Goal: Communication & Community: Answer question/provide support

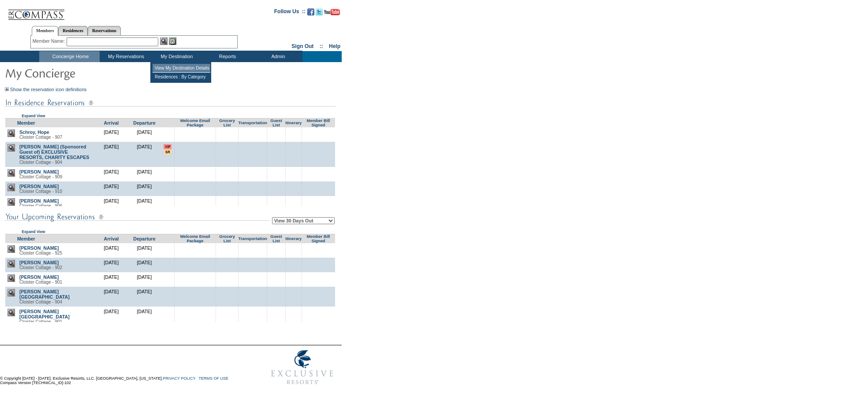
click at [171, 68] on td "View My Destination Details" at bounding box center [182, 68] width 58 height 9
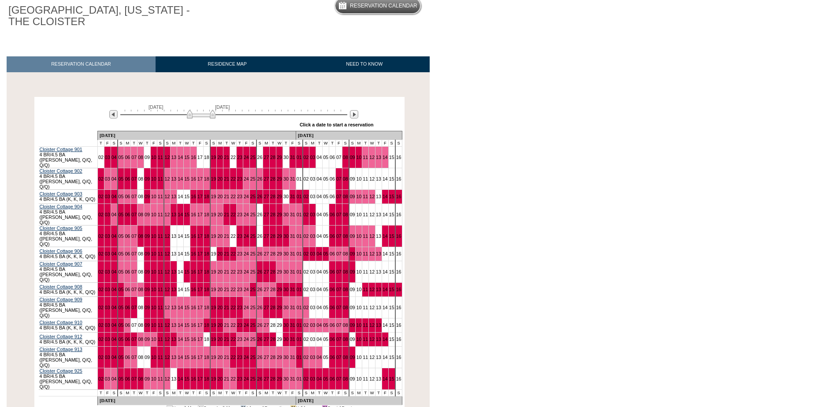
scroll to position [88, 0]
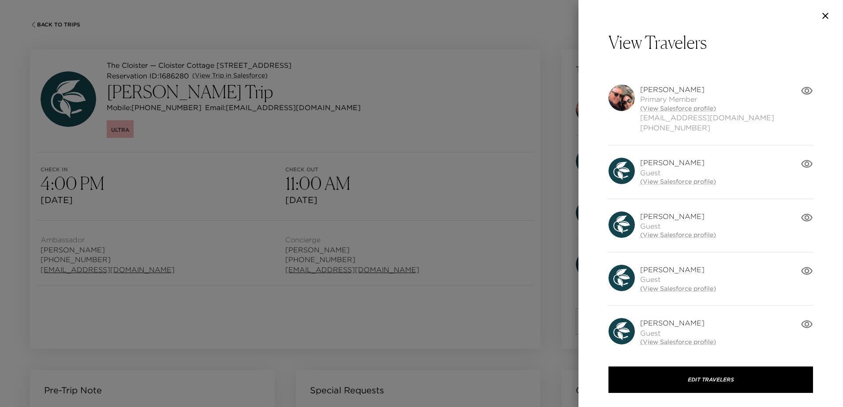
scroll to position [224, 0]
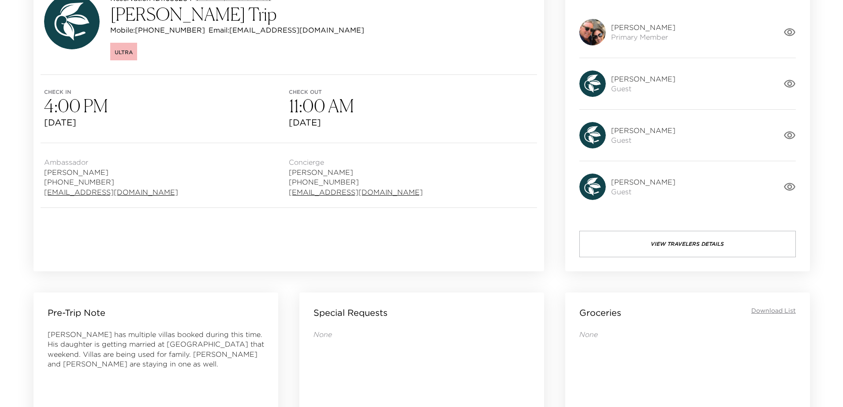
scroll to position [88, 0]
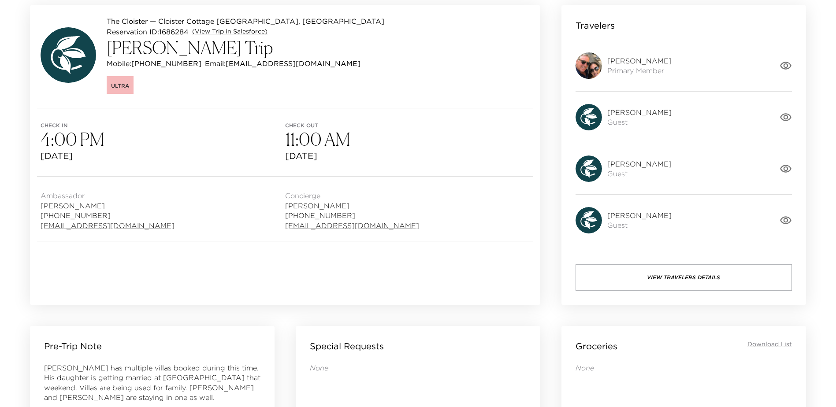
click at [690, 280] on button "View Travelers Details" at bounding box center [684, 277] width 216 height 26
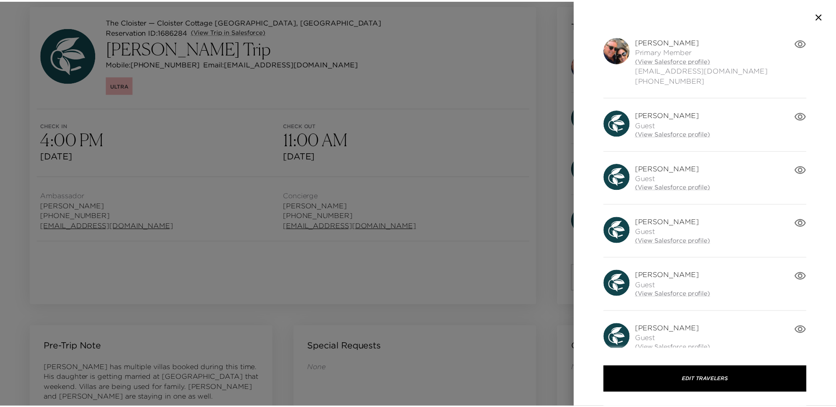
scroll to position [63, 0]
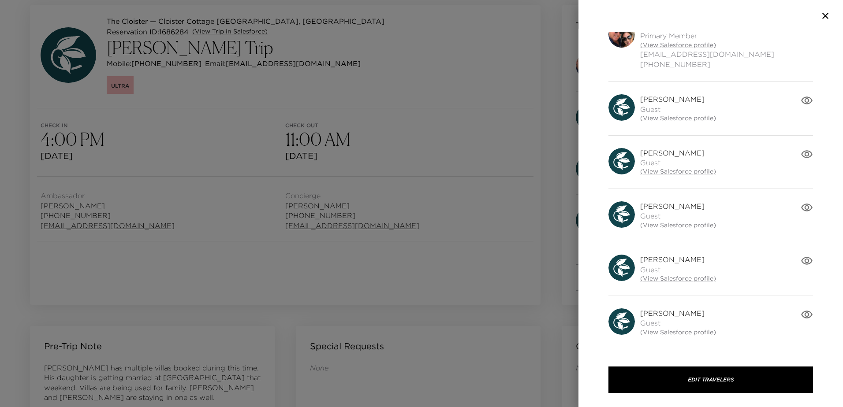
click at [823, 13] on icon "button" at bounding box center [825, 16] width 11 height 11
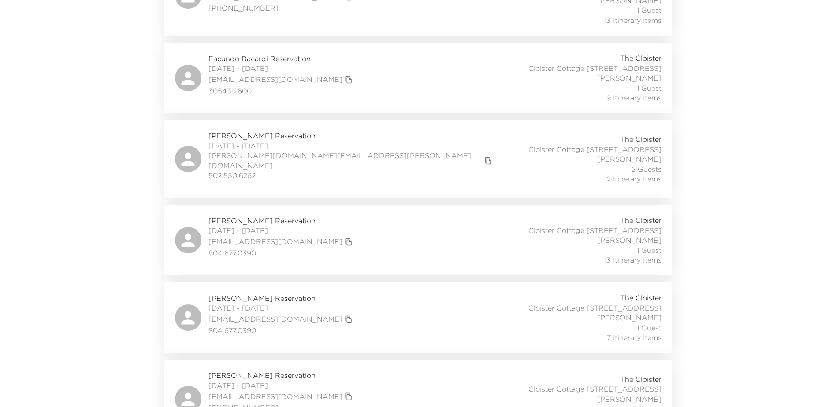
scroll to position [940, 0]
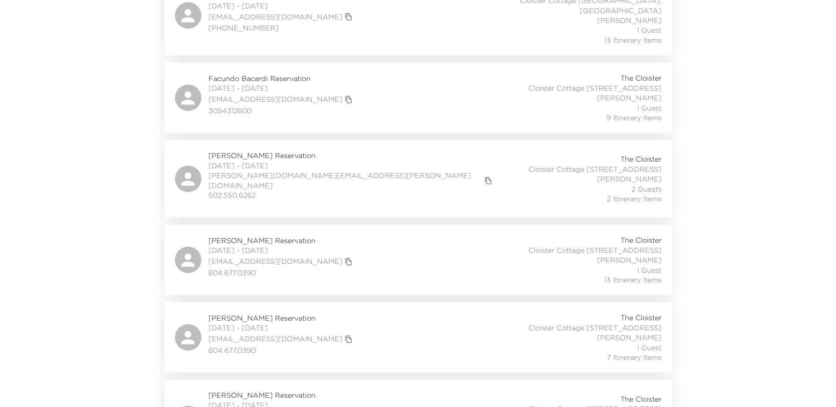
click at [360, 88] on div "Facundo Bacardi Reservation [DATE] - [DATE] [EMAIL_ADDRESS][DOMAIN_NAME] 305431…" at bounding box center [418, 97] width 487 height 49
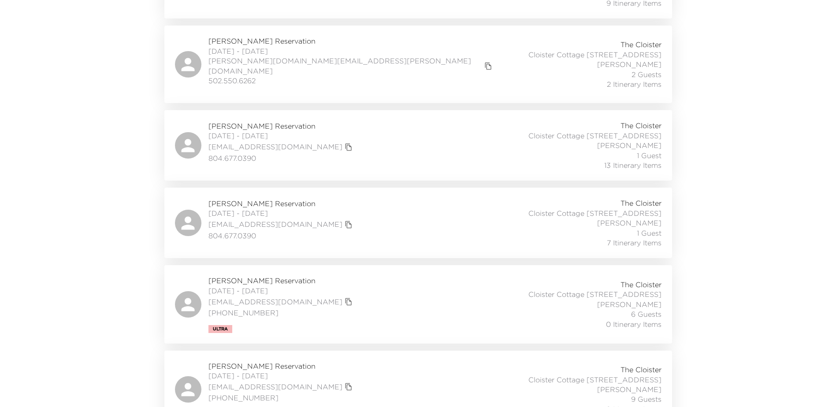
scroll to position [1072, 0]
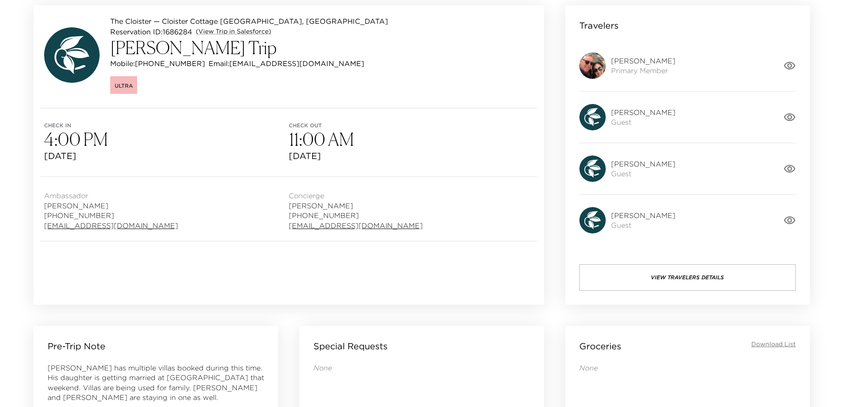
scroll to position [44, 0]
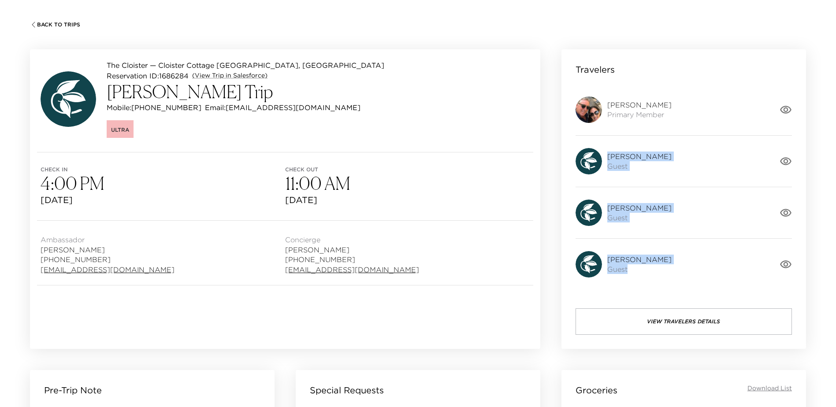
drag, startPoint x: 602, startPoint y: 160, endPoint x: 657, endPoint y: 289, distance: 140.2
click at [657, 289] on div "Travelers Mark Schreiber Primary Member Carol Walker Guest Dawn Shanine Guest D…" at bounding box center [684, 199] width 245 height 300
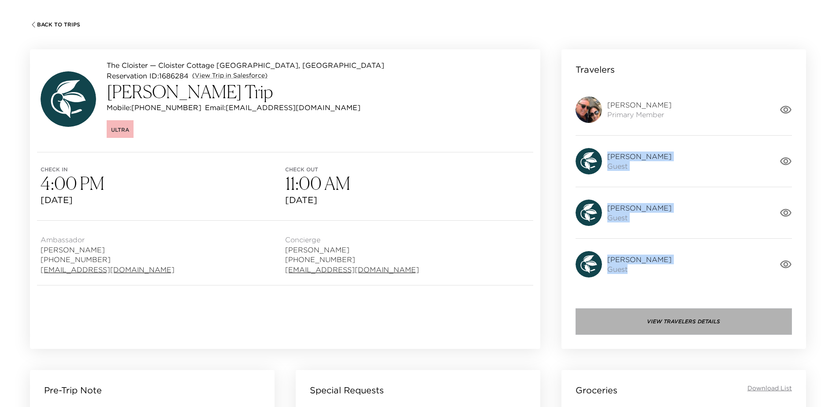
drag, startPoint x: 657, startPoint y: 289, endPoint x: 671, endPoint y: 319, distance: 33.3
click at [671, 319] on button "View Travelers Details" at bounding box center [684, 322] width 216 height 26
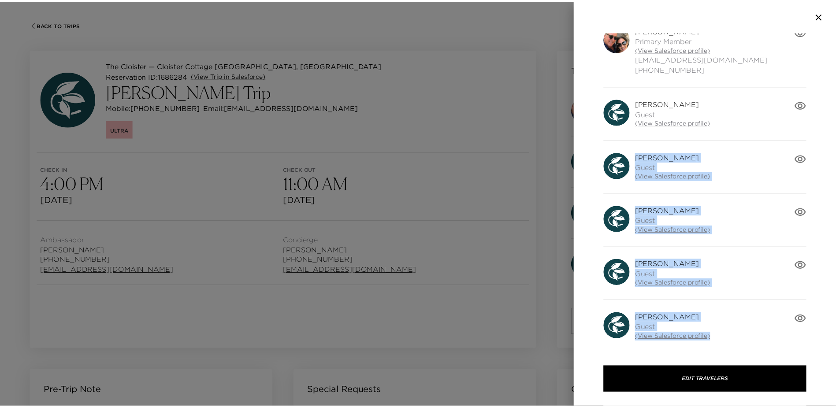
scroll to position [63, 0]
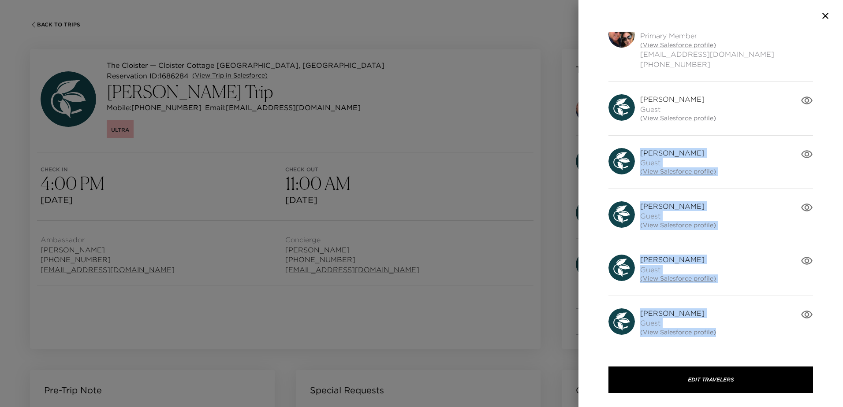
drag, startPoint x: 639, startPoint y: 215, endPoint x: 731, endPoint y: 361, distance: 172.6
click at [731, 349] on div "View Travelers Mark Schreiber Primary Member (View Salesforce profile) mschreib…" at bounding box center [710, 190] width 264 height 317
copy div "Dawn Shanine Guest (View Salesforce profile) Don Messer Guest (View Salesforce …"
click at [822, 12] on icon "button" at bounding box center [825, 16] width 11 height 11
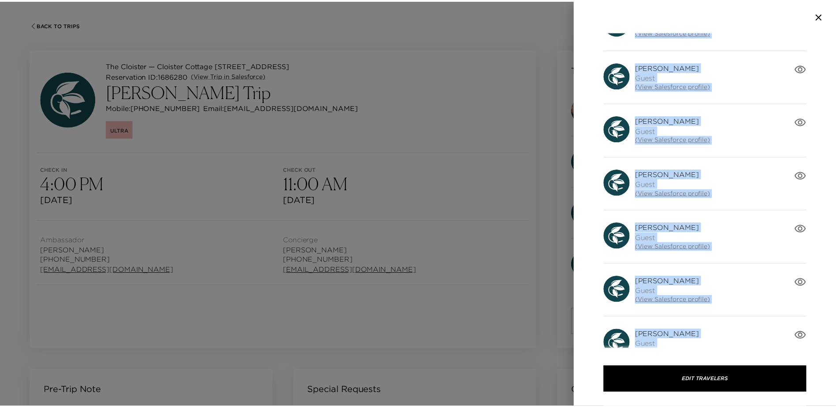
scroll to position [224, 0]
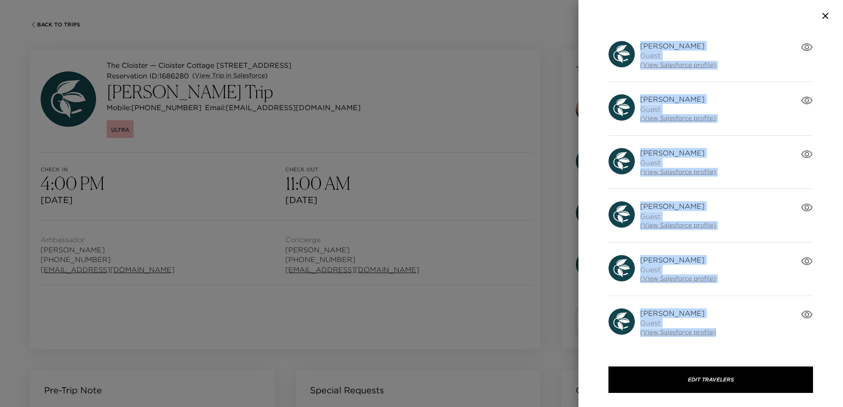
drag, startPoint x: 640, startPoint y: 74, endPoint x: 754, endPoint y: 352, distance: 300.4
click at [754, 352] on div "View Travelers [PERSON_NAME] Primary Member (View Salesforce profile) [EMAIL_AD…" at bounding box center [710, 203] width 264 height 407
copy div "[PERSON_NAME] Guest (View Salesforce profile) [PERSON_NAME] Guest (View Salesfo…"
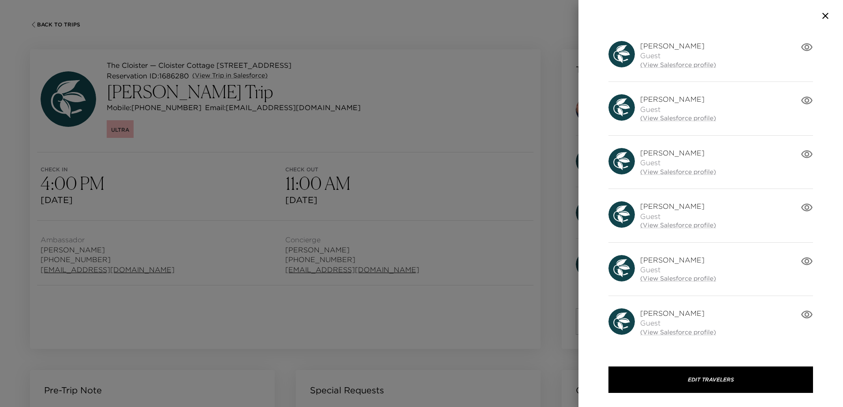
click at [384, 39] on div at bounding box center [421, 203] width 843 height 407
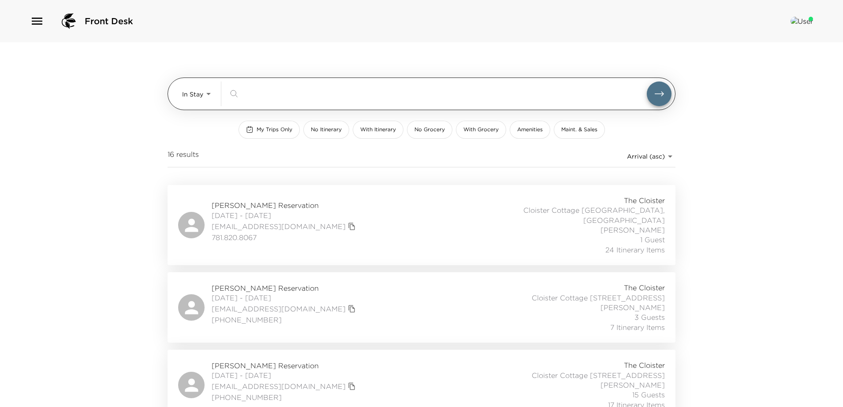
click at [204, 92] on body "Front Desk In Stay In-Stay ​ My Trips Only No Itinerary With Itinerary No Groce…" at bounding box center [421, 203] width 843 height 407
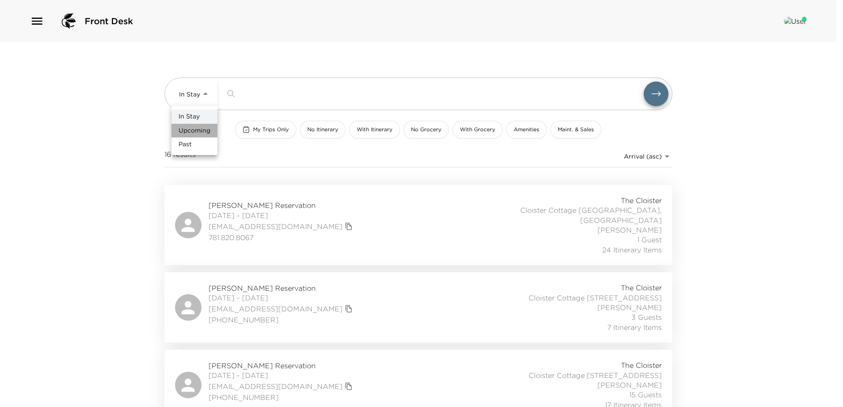
click at [188, 130] on span "Upcoming" at bounding box center [195, 131] width 32 height 9
type input "Upcoming"
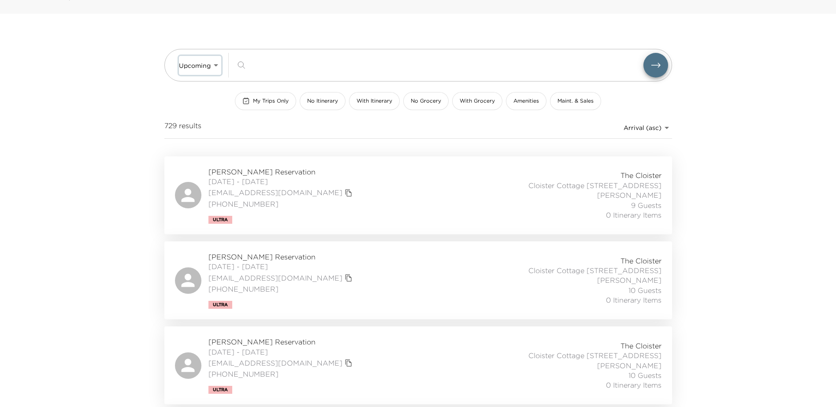
scroll to position [44, 0]
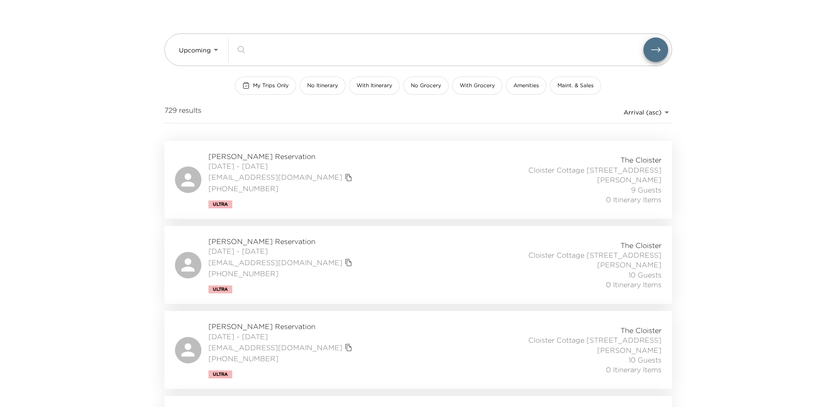
click at [379, 181] on div "Mark Schreiber Reservation 10/03/2025 - 10/05/2025 mschreiber717@gmail.com (630…" at bounding box center [418, 180] width 487 height 57
click at [350, 275] on div "Mark Schreiber Reservation 10/03/2025 - 10/05/2025 mschreiber717@gmail.com (630…" at bounding box center [418, 265] width 487 height 57
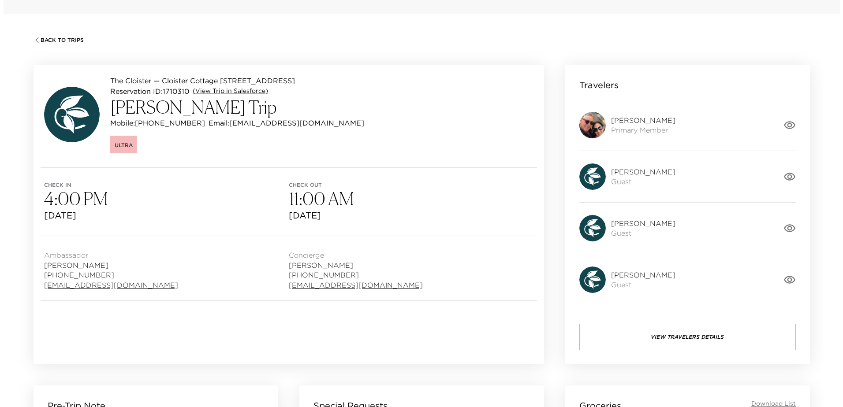
scroll to position [44, 0]
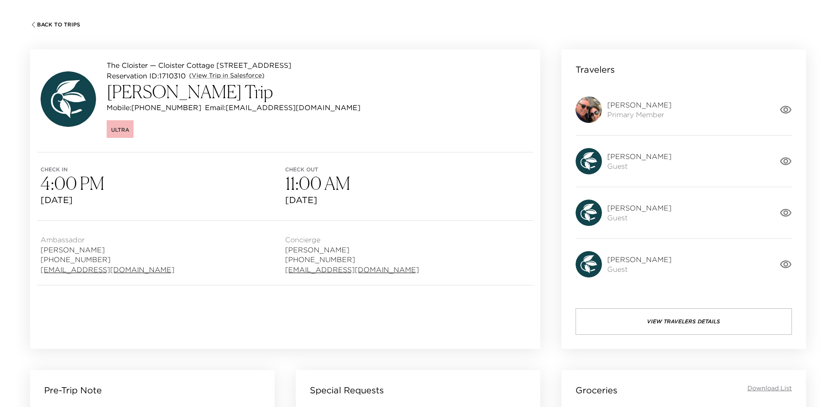
click at [685, 322] on button "View Travelers Details" at bounding box center [684, 322] width 216 height 26
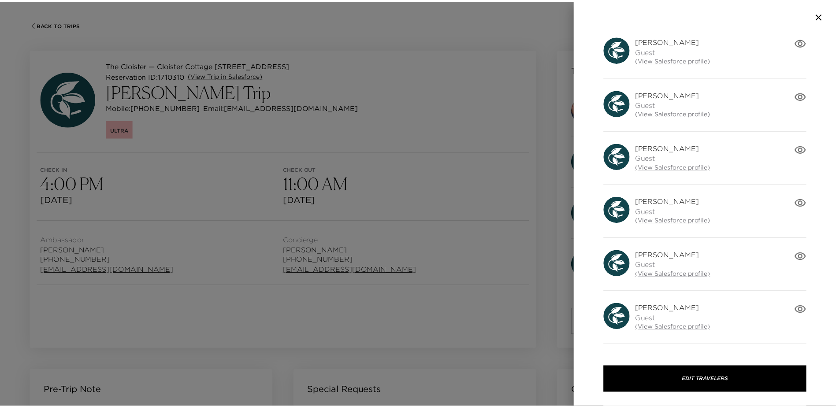
scroll to position [0, 0]
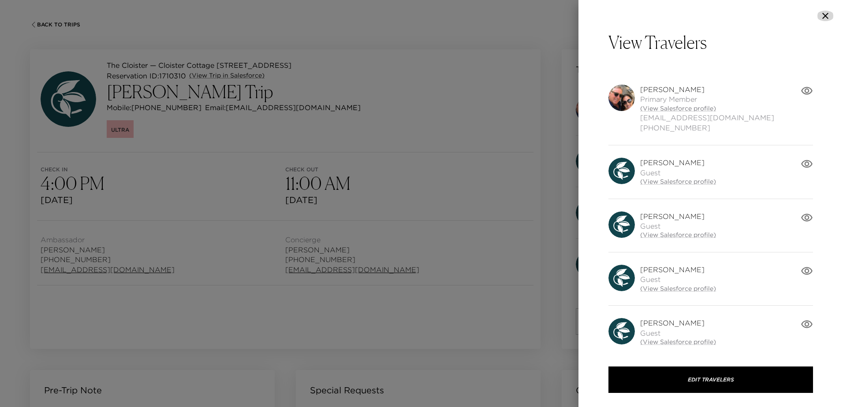
click at [823, 17] on icon "button" at bounding box center [825, 16] width 11 height 11
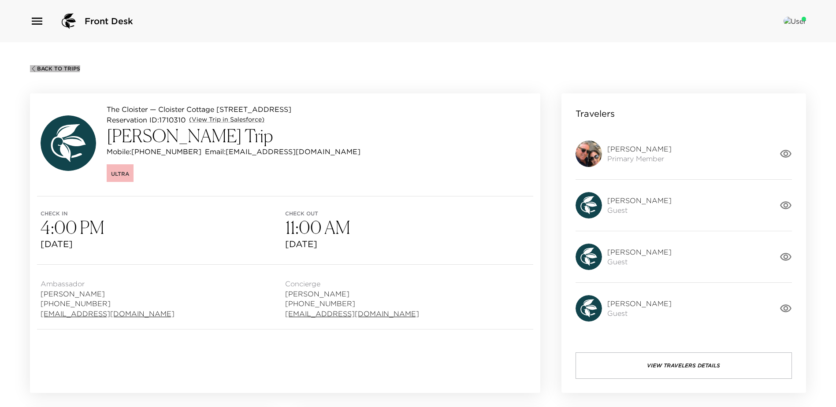
click at [48, 67] on span "Back To Trips" at bounding box center [58, 69] width 43 height 6
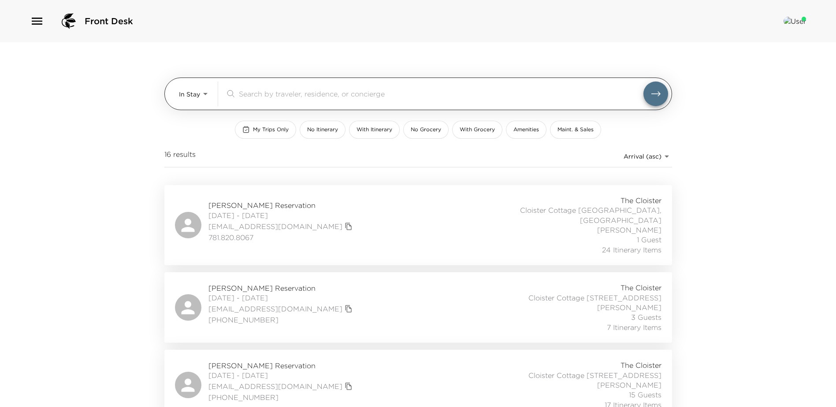
click at [204, 95] on body "Front Desk In Stay In-Stay ​ My Trips Only No Itinerary With Itinerary No Groce…" at bounding box center [418, 203] width 836 height 407
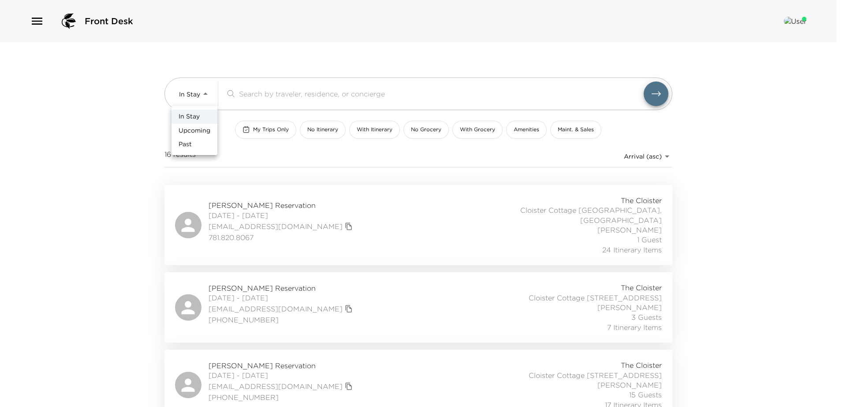
click at [190, 129] on span "Upcoming" at bounding box center [195, 131] width 32 height 9
type input "Upcoming"
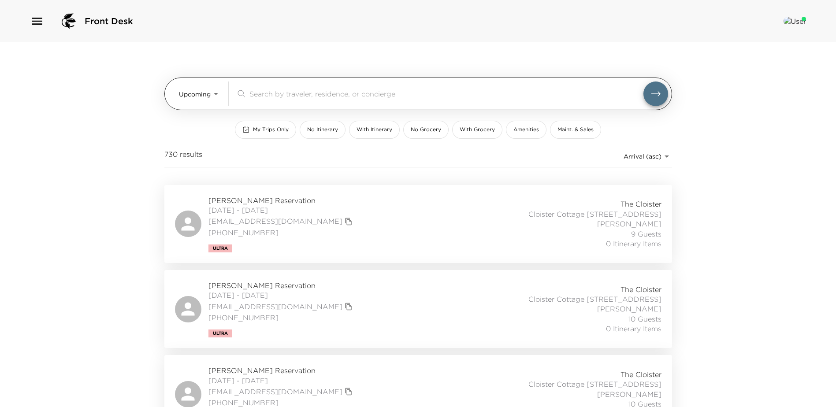
click at [261, 94] on input "search" at bounding box center [446, 94] width 394 height 10
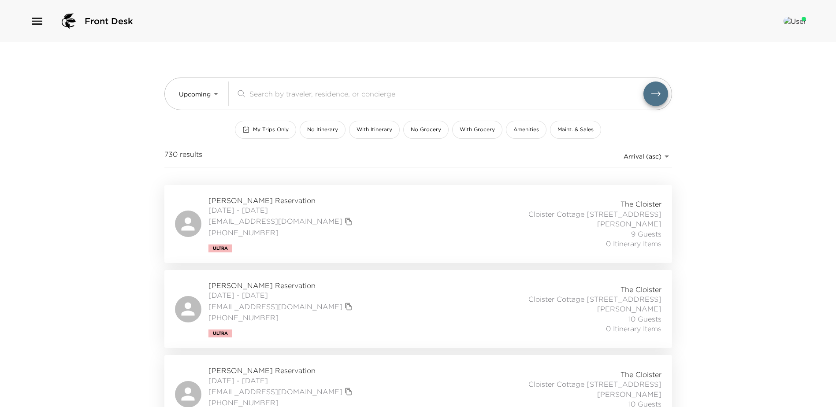
click at [386, 316] on div "Mark Schreiber Reservation 10/03/2025 - 10/05/2025 mschreiber717@gmail.com (630…" at bounding box center [418, 309] width 487 height 57
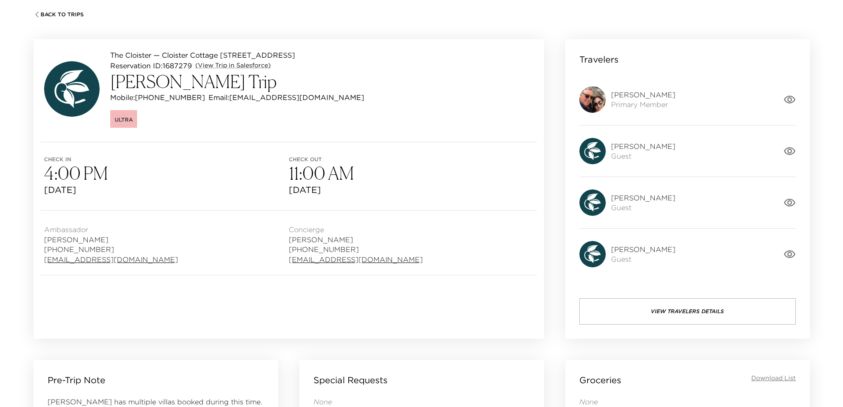
scroll to position [88, 0]
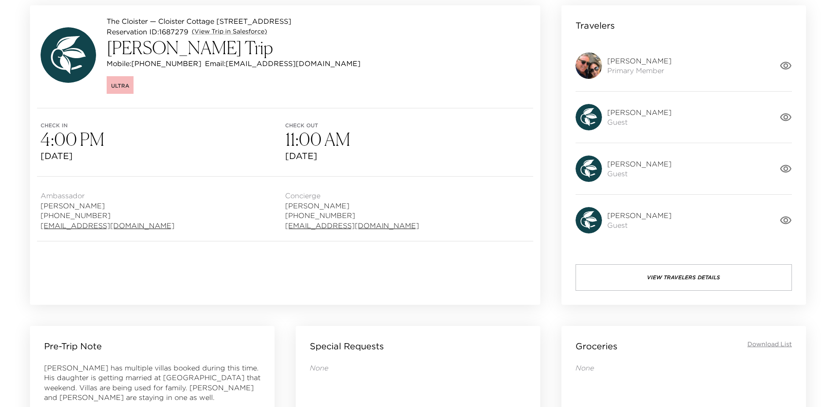
click at [691, 287] on button "View Travelers Details" at bounding box center [684, 277] width 216 height 26
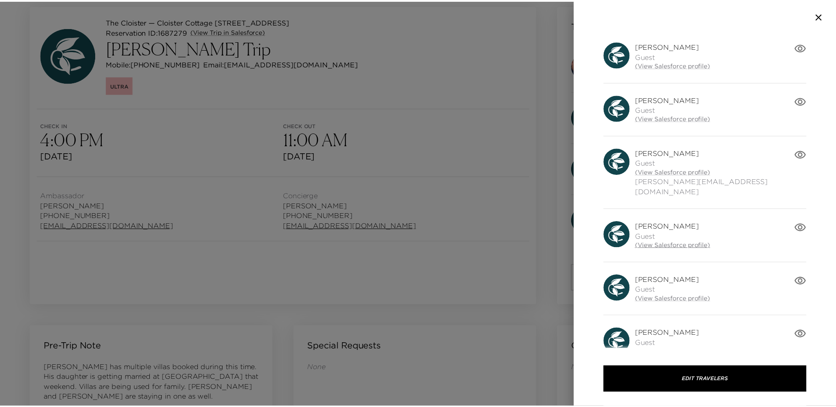
scroll to position [298, 0]
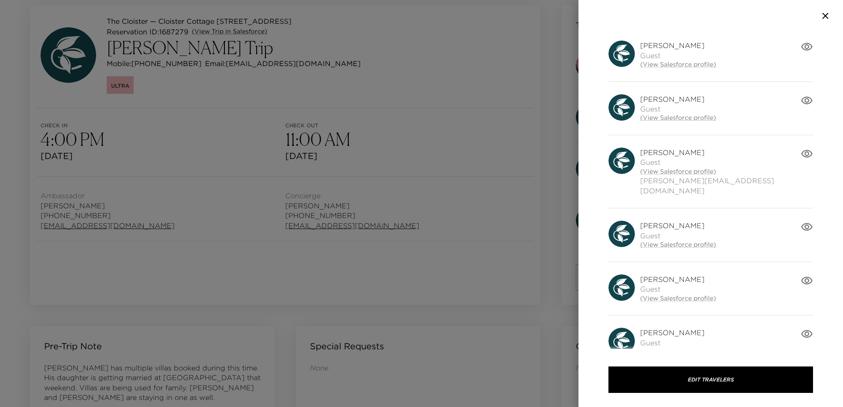
click at [823, 17] on icon "button" at bounding box center [825, 16] width 11 height 11
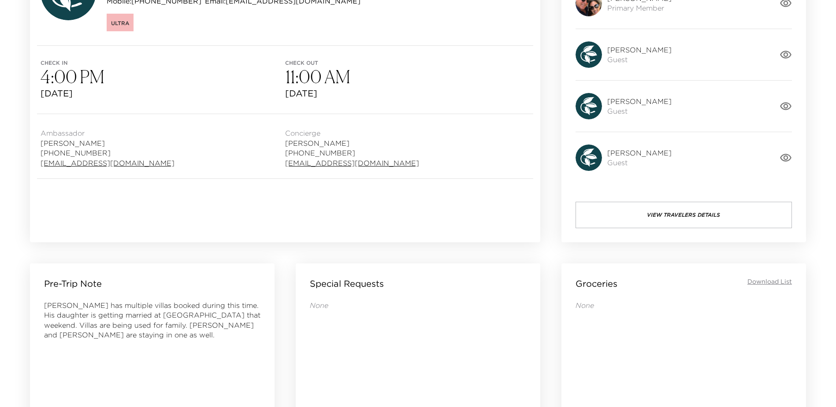
scroll to position [0, 0]
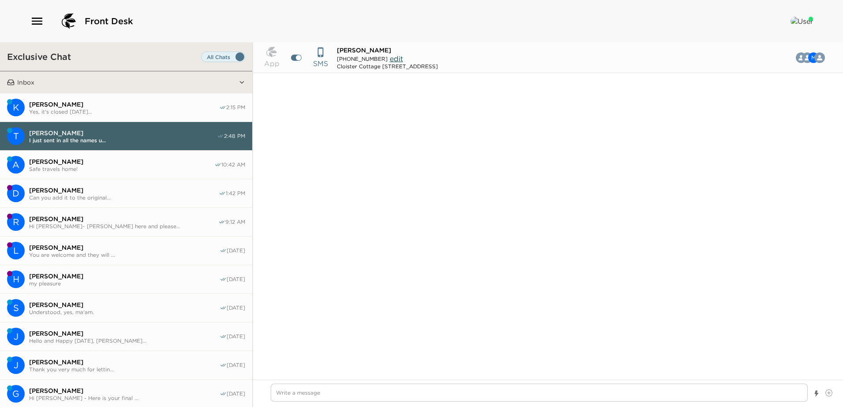
scroll to position [1364, 0]
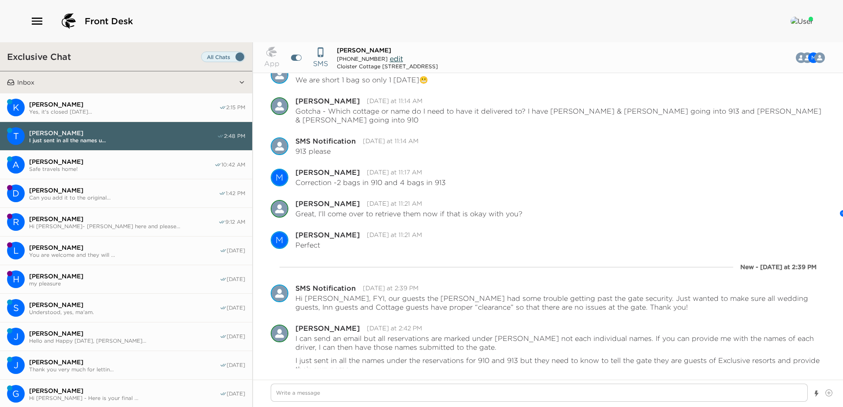
click at [126, 107] on span "[PERSON_NAME]" at bounding box center [124, 104] width 190 height 8
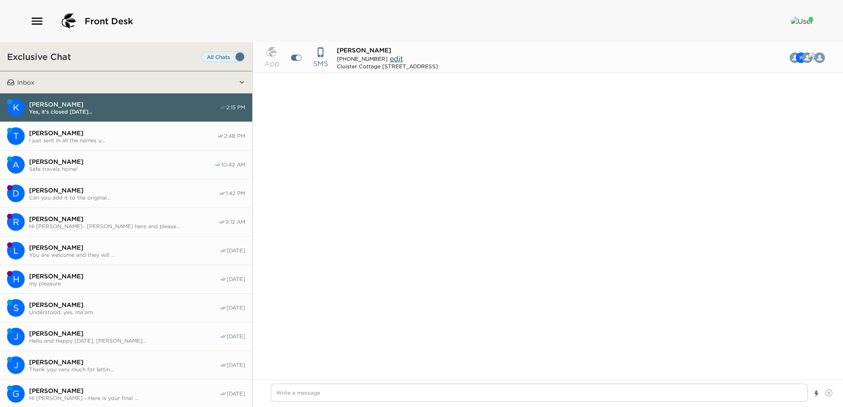
scroll to position [975, 0]
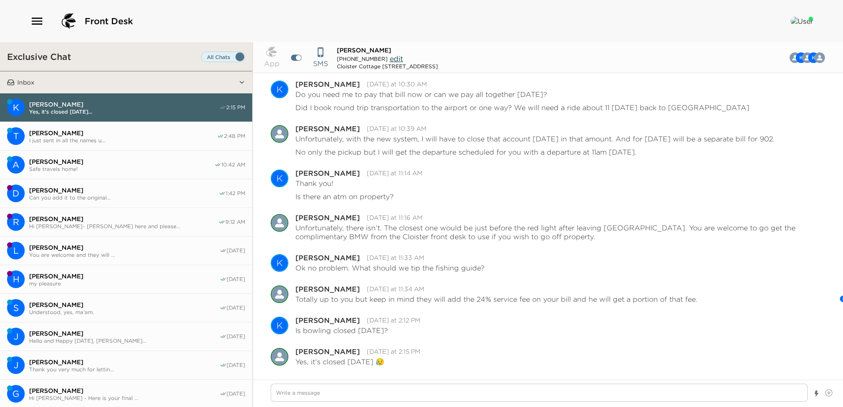
click at [131, 82] on button "Inbox" at bounding box center [127, 82] width 224 height 22
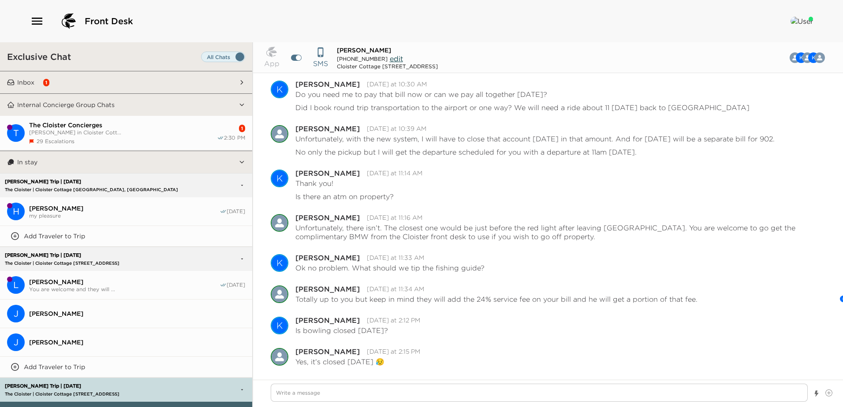
click at [145, 138] on div "29 Escalations" at bounding box center [123, 141] width 188 height 7
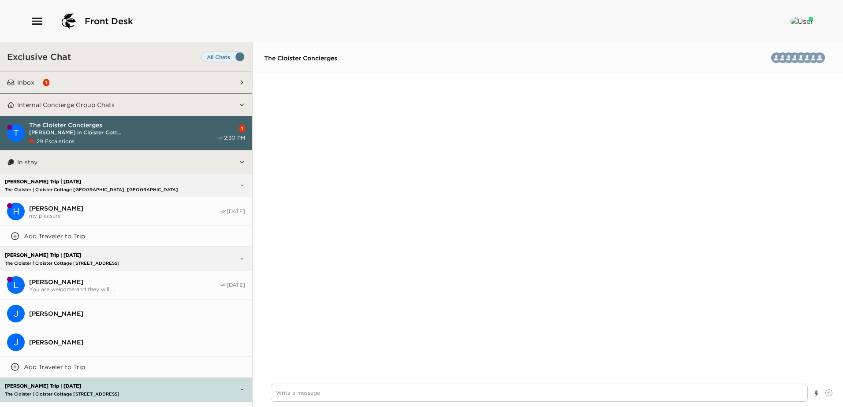
scroll to position [1898, 0]
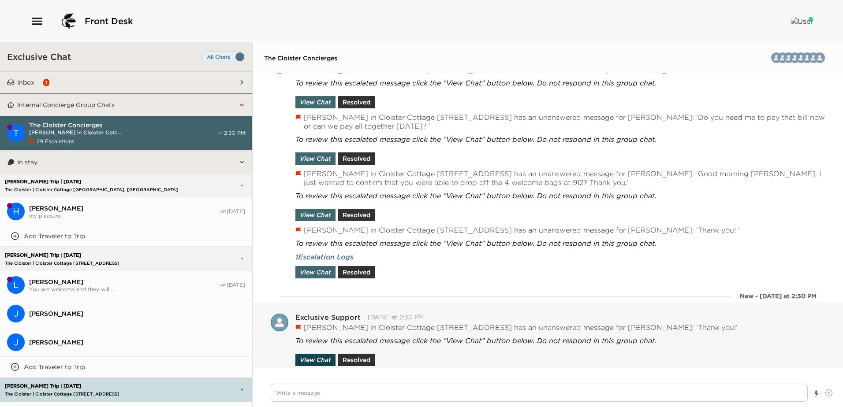
click at [310, 359] on button "View Chat" at bounding box center [315, 360] width 40 height 12
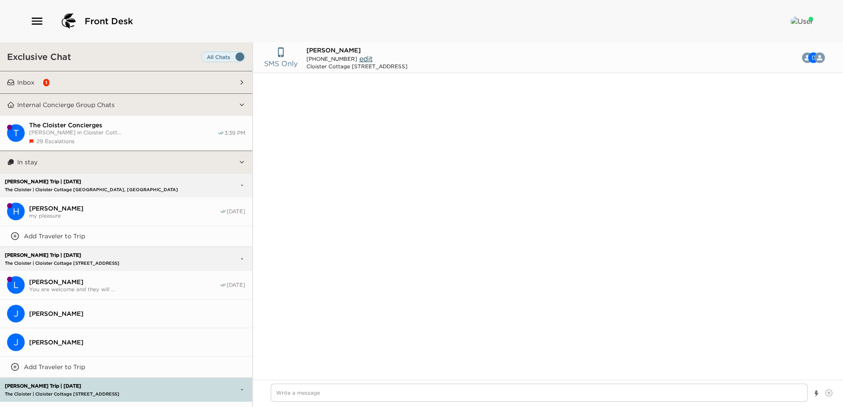
scroll to position [949, 0]
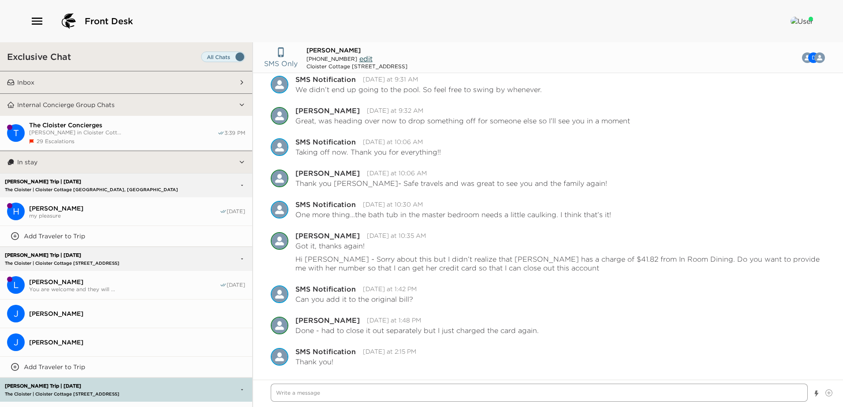
click at [285, 396] on textarea "Write a message" at bounding box center [539, 393] width 537 height 18
type textarea "x"
type textarea "M"
type textarea "x"
type textarea "My"
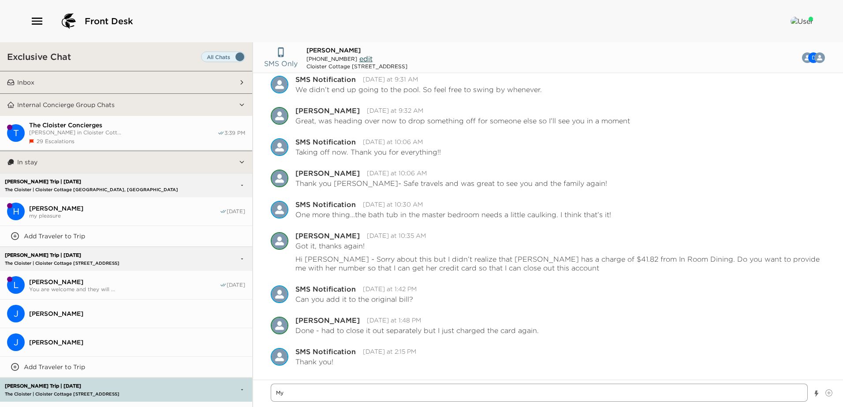
type textarea "x"
type textarea "My"
type textarea "x"
type textarea "My b"
type textarea "x"
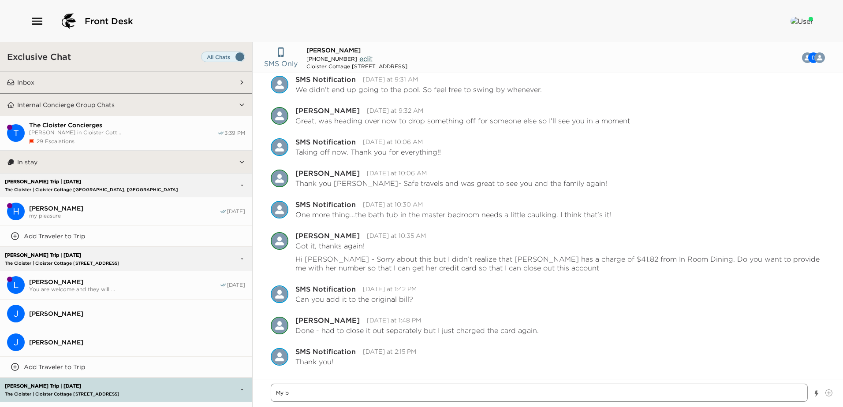
type textarea "My ba"
type textarea "x"
type textarea "My bad"
type textarea "x"
type textarea "My bad"
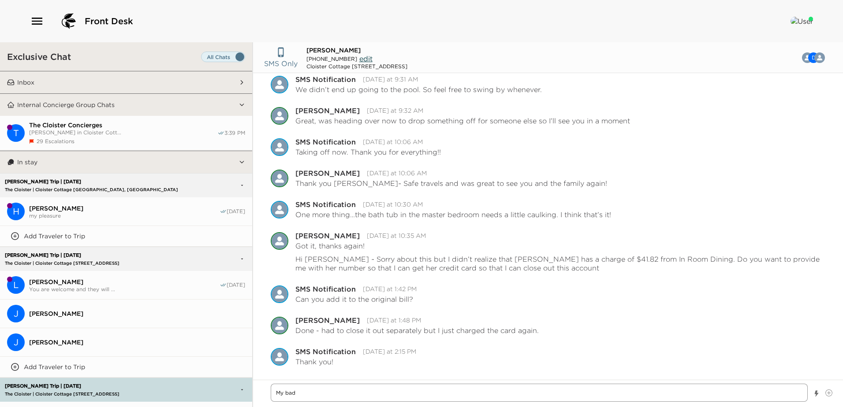
type textarea "x"
type textarea "My bad -"
type textarea "x"
type textarea "My bad -"
type textarea "x"
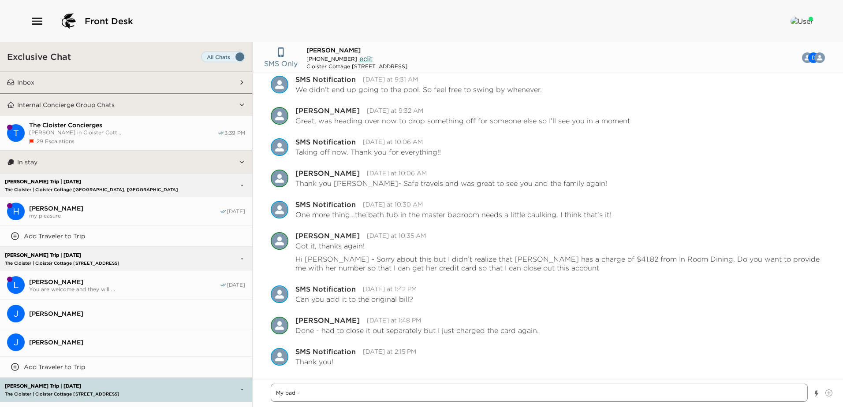
type textarea "My bad - I"
type textarea "x"
type textarea "My bad - I"
type textarea "x"
type textarea "My bad - I d"
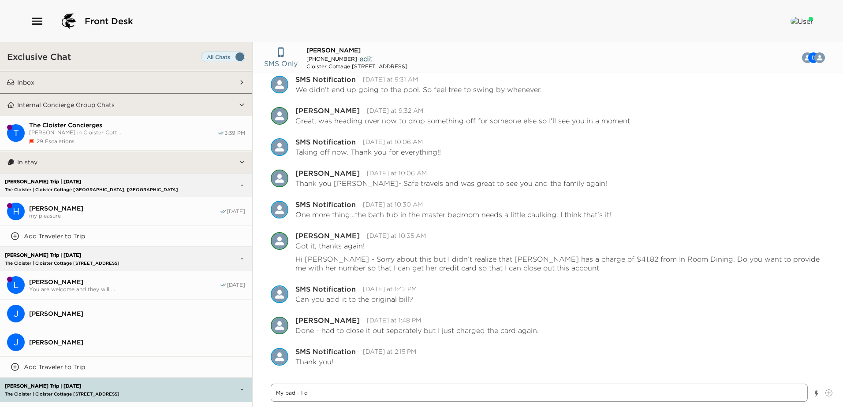
type textarea "x"
type textarea "My bad - I di"
type textarea "x"
type textarea "My bad - I did"
type textarea "x"
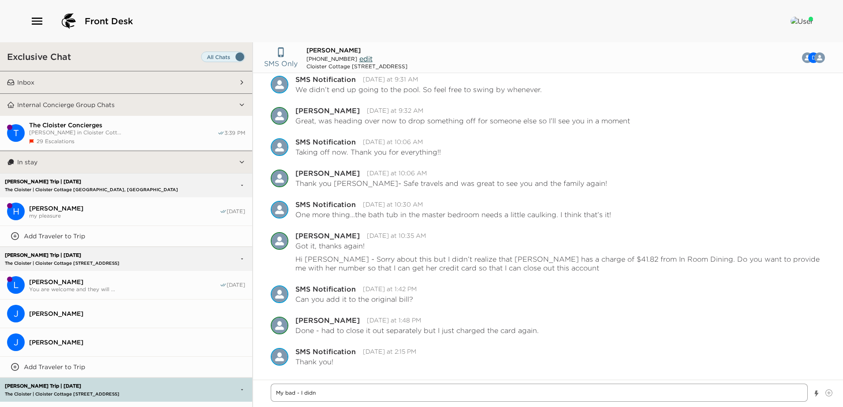
type textarea "My bad - I didn'"
type textarea "x"
type textarea "My bad - I didn't"
type textarea "x"
type textarea "My bad - I didn't"
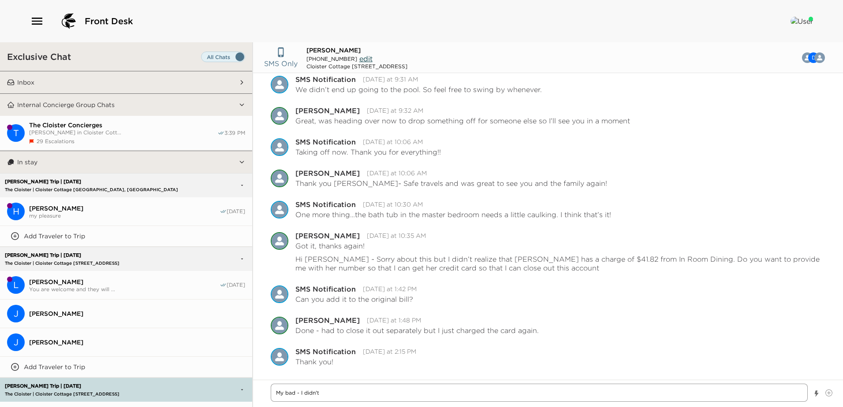
type textarea "x"
type textarea "My bad - I didn't s"
type textarea "x"
type textarea "My bad - I didn't se"
type textarea "x"
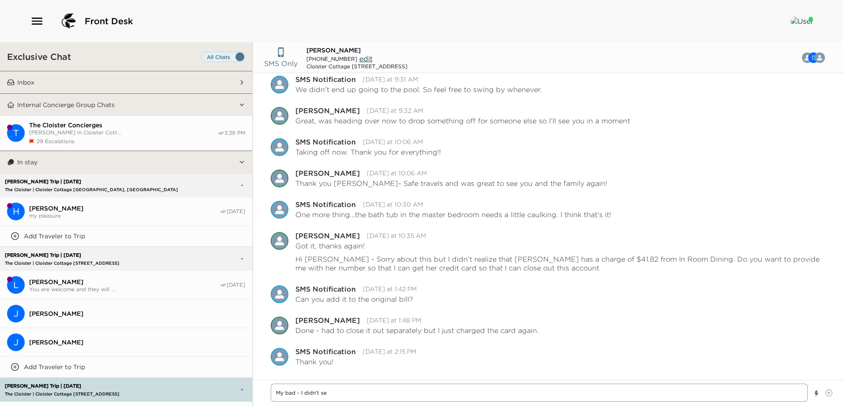
type textarea "My bad - I didn't see"
type textarea "x"
type textarea "My bad - I didn't see"
type textarea "x"
type textarea "My bad - I didn't see t"
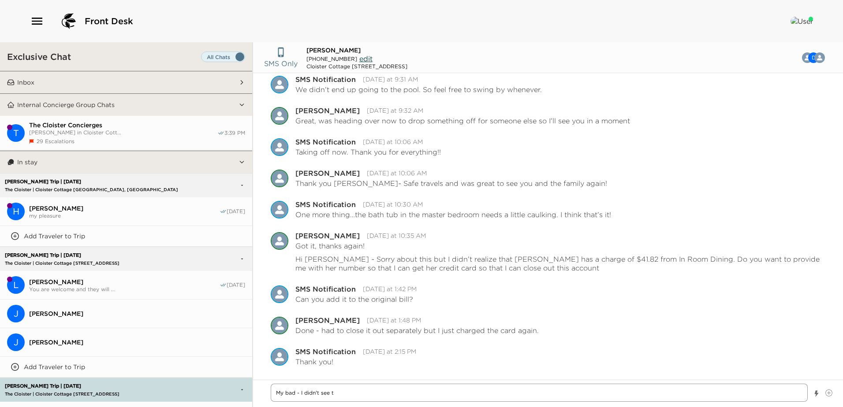
type textarea "x"
type textarea "My bad - I didn't see th"
type textarea "x"
type textarea "My bad - I didn't see tha"
type textarea "x"
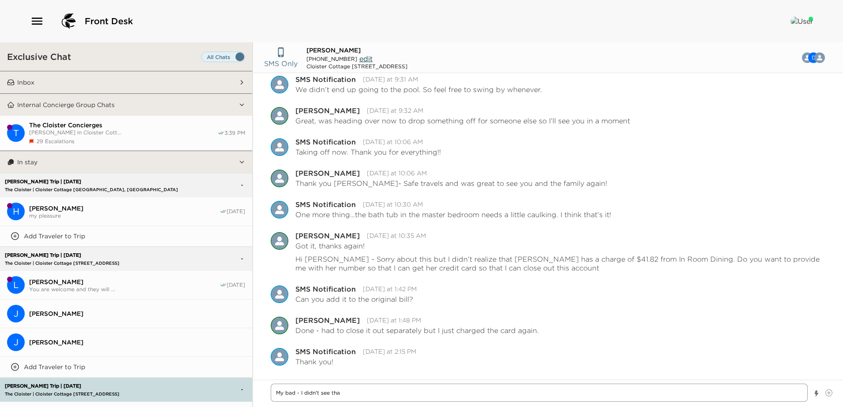
type textarea "My bad - I didn't see that"
type textarea "x"
type textarea "My bad - I didn't see that"
type textarea "x"
type textarea "My bad - I didn't see that a"
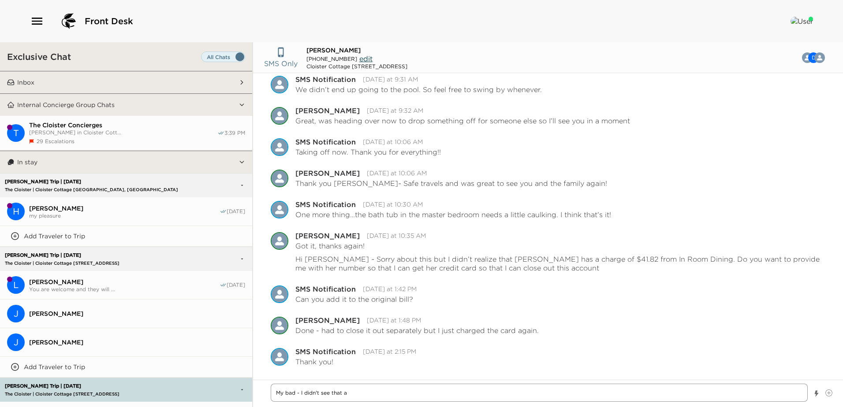
type textarea "x"
type textarea "My bad - I didn't see that ac"
type textarea "x"
type textarea "My bad - I didn't see that acc"
type textarea "x"
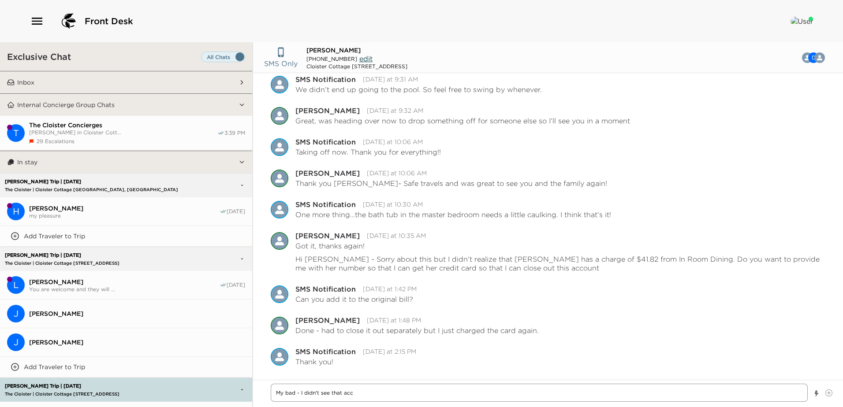
type textarea "My bad - I didn't see that acco"
type textarea "x"
type textarea "My bad - I didn't see that accou"
type textarea "x"
type textarea "My bad - I didn't see that accoun"
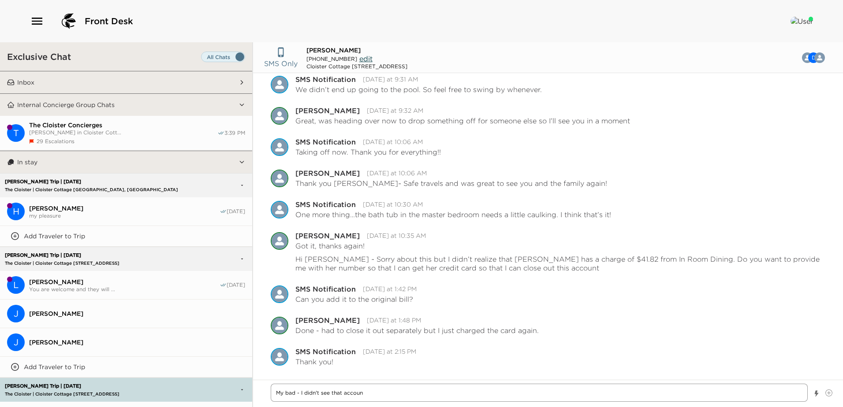
type textarea "x"
type textarea "My bad - I didn't see that account"
type textarea "x"
type textarea "My bad - I didn't see that account"
type textarea "x"
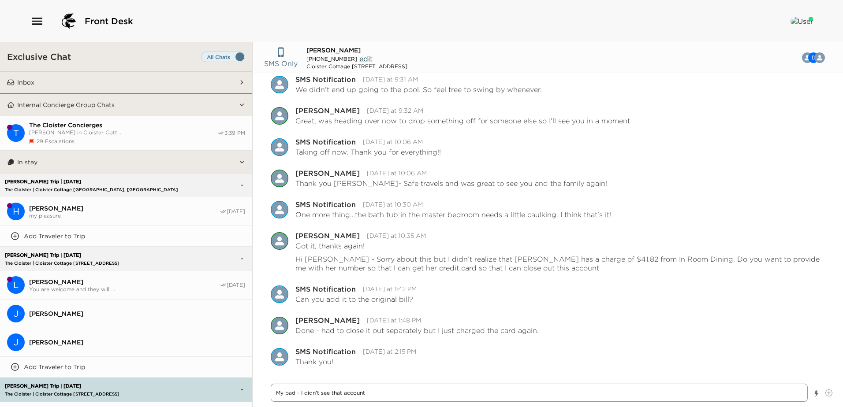
type textarea "My bad - I didn't see that account u"
type textarea "x"
type textarea "My bad - I didn't see that account un"
type textarea "x"
type textarea "My bad - I didn't see that account unt"
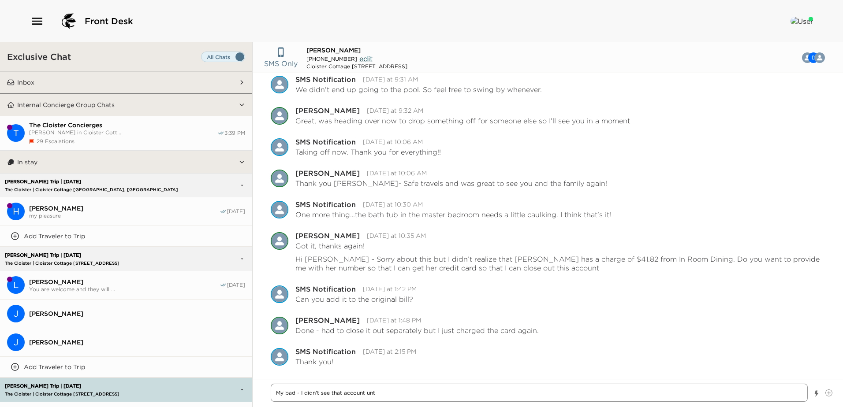
type textarea "x"
type textarea "My bad - I didn't see that account unti"
type textarea "x"
type textarea "My bad - I didn't see that account until"
type textarea "x"
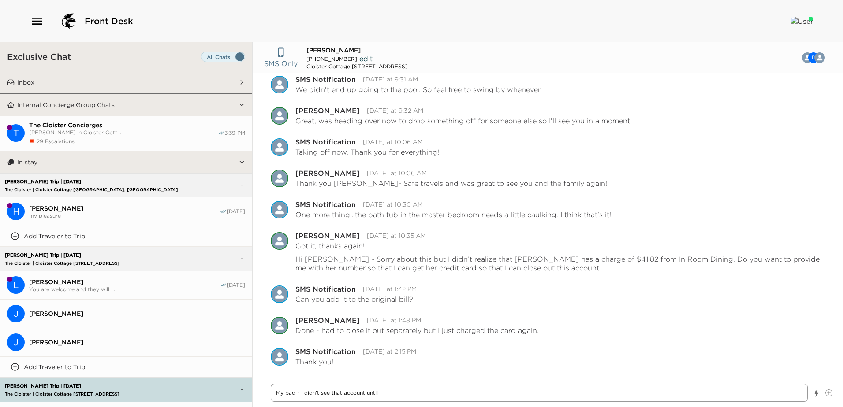
type textarea "My bad - I didn't see that account until"
type textarea "x"
type textarea "My bad - I didn't see that account until I"
type textarea "x"
type textarea "My bad - I didn't see that account until I"
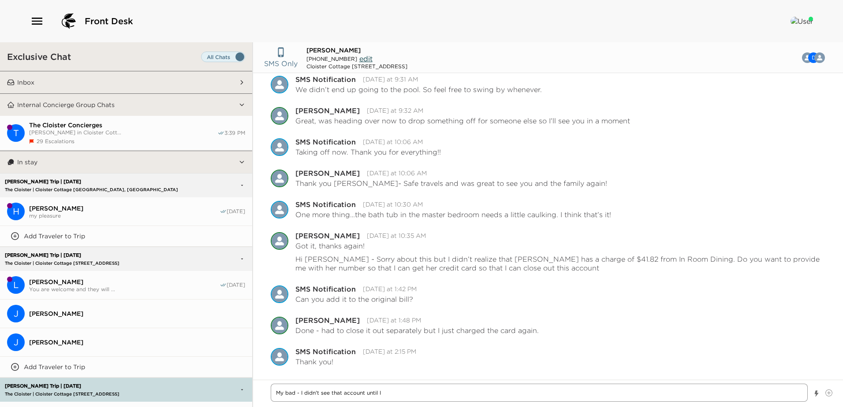
type textarea "x"
type textarea "My bad - I didn't see that account until I t"
type textarea "x"
type textarea "My bad - I didn't see that account until I tr"
type textarea "x"
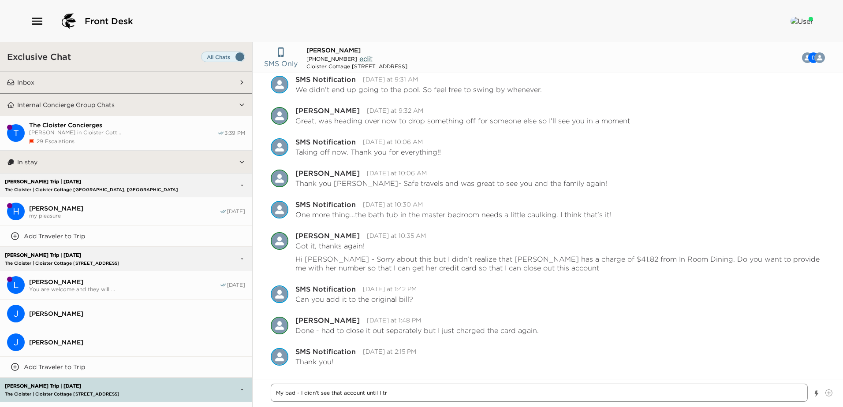
type textarea "My bad - I didn't see that account until I tri"
type textarea "x"
type textarea "My bad - I didn't see that account until I trie"
type textarea "x"
type textarea "My bad - I didn't see that account until I tried"
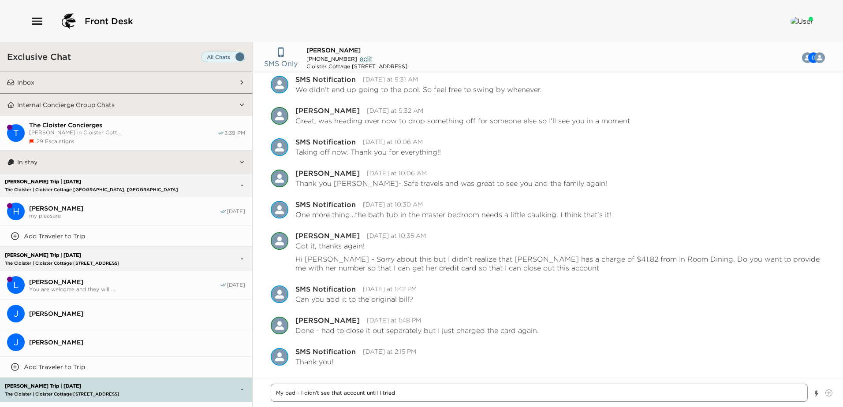
type textarea "x"
type textarea "My bad - I didn't see that account until I tried"
type textarea "x"
type textarea "My bad - I didn't see that account until I tried c"
type textarea "x"
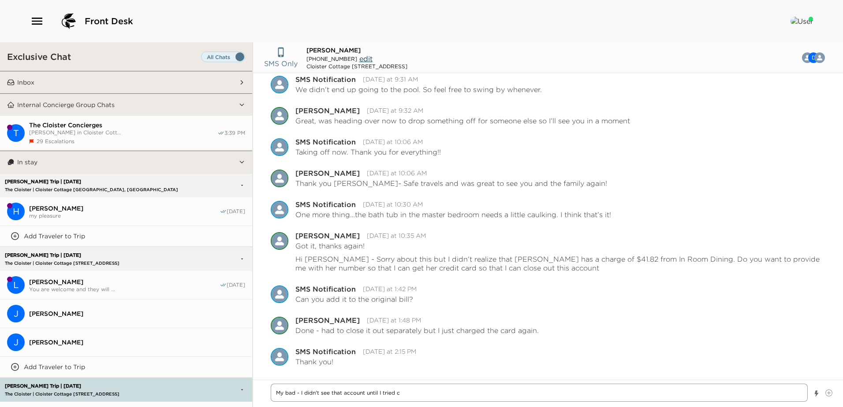
type textarea "My bad - I didn't see that account until I tried ch"
type textarea "x"
type textarea "My bad - I didn't see that account until I tried che"
type textarea "x"
type textarea "My bad - I didn't see that account until I tried chec"
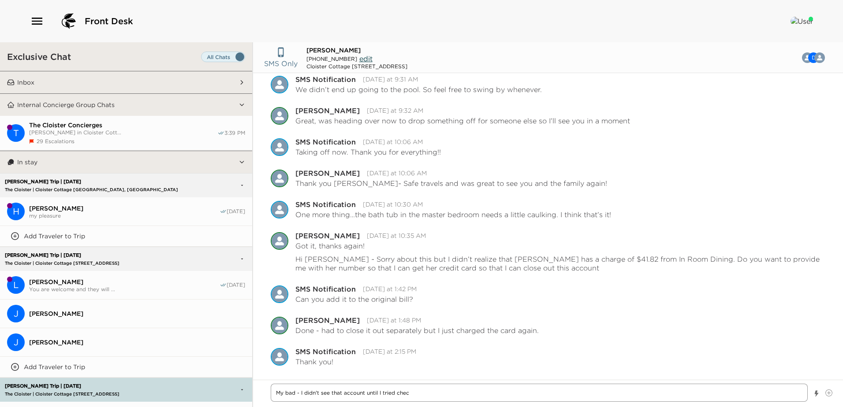
type textarea "x"
type textarea "My bad - I didn't see that account until I tried check"
type textarea "x"
type textarea "My bad - I didn't see that account until I tried [PERSON_NAME]"
type textarea "x"
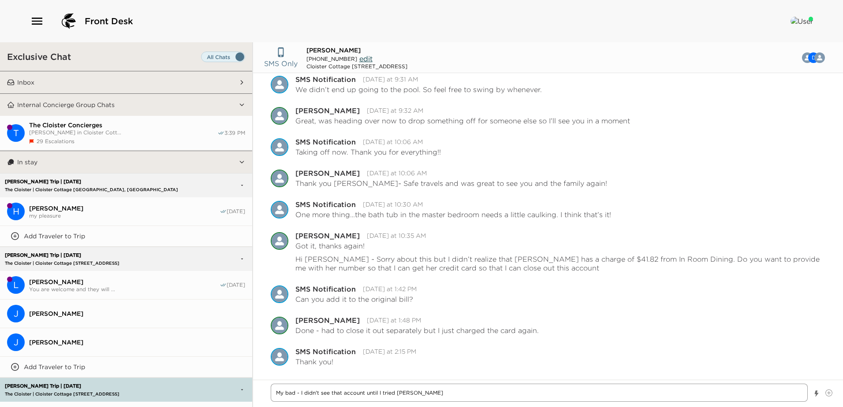
type textarea "My bad - I didn't see that account until I tried checkin"
type textarea "x"
type textarea "My bad - I didn't see that account until I tried checking"
type textarea "x"
type textarea "My bad - I didn't see that account until I tried checking"
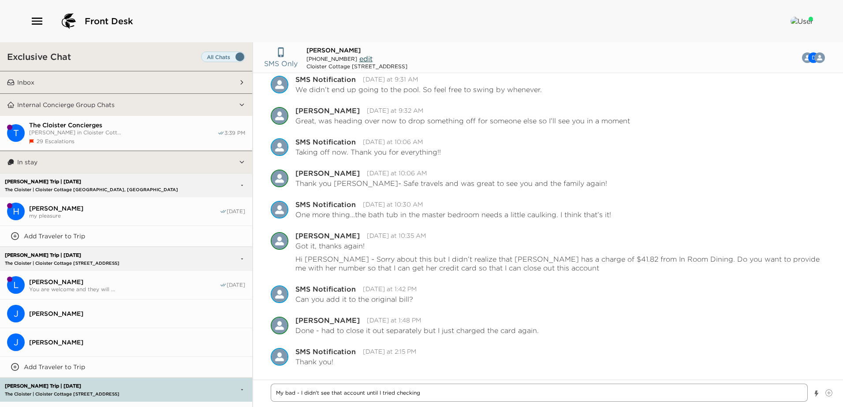
type textarea "x"
type textarea "My bad - I didn't see that account until I tried checking i"
type textarea "x"
type textarea "My bad - I didn't see that account until I tried checking in"
type textarea "x"
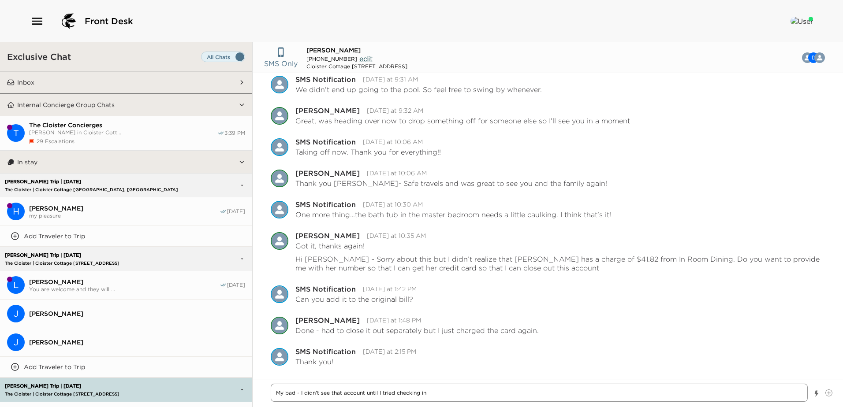
type textarea "My bad - I didn't see that account until I tried checking in"
type textarea "x"
type textarea "My bad - I didn't see that account until I tried checking in t"
type textarea "x"
type textarea "My bad - I didn't see that account until I tried checking in th"
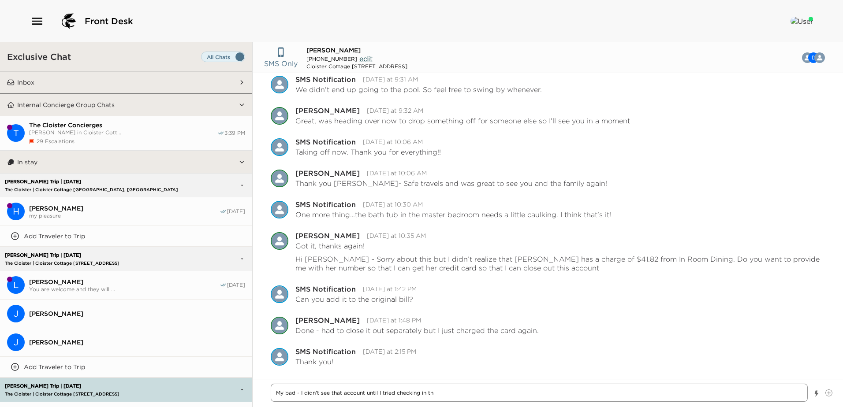
type textarea "x"
type textarea "My bad - I didn't see that account until I tried checking in the"
type textarea "x"
type textarea "My bad - I didn't see that account until I tried checking in the"
type textarea "x"
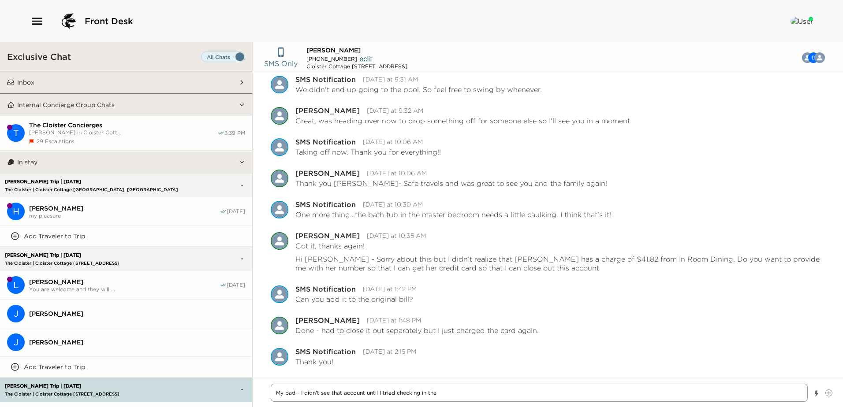
type textarea "My bad - I didn't see that account until I tried checking in the n"
type textarea "x"
type textarea "My bad - I didn't see that account until I tried checking in the ne"
type textarea "x"
type textarea "My bad - I didn't see that account until I tried checking in the new"
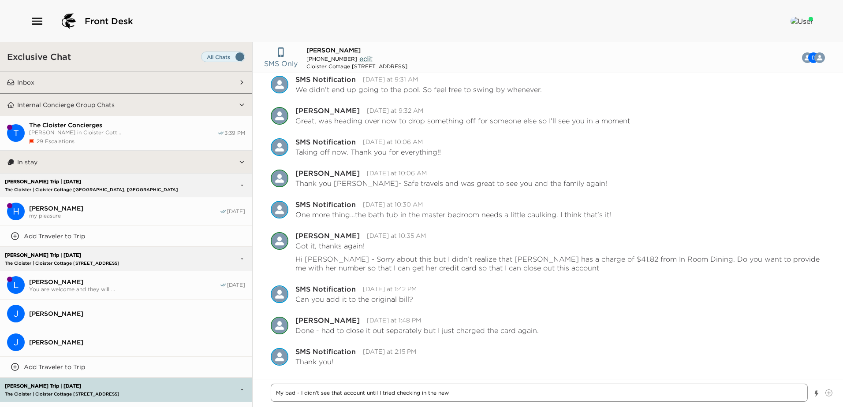
type textarea "x"
type textarea "My bad - I didn't see that account until I tried checking in the new"
type textarea "x"
type textarea "My bad - I didn't see that account until I tried checking in the new m"
type textarea "x"
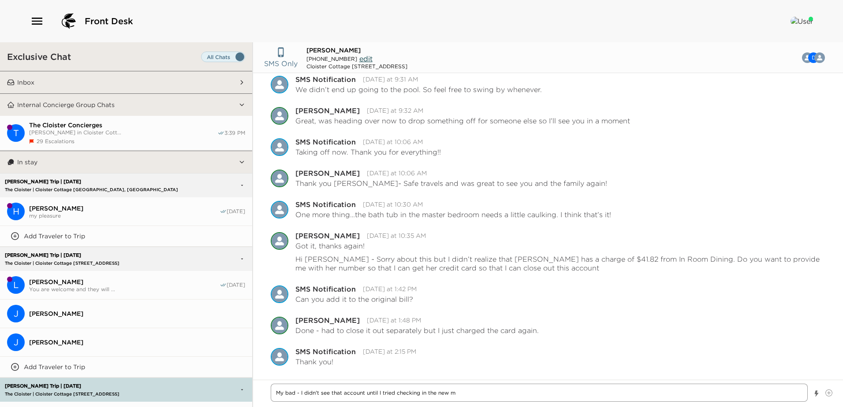
type textarea "My bad - I didn't see that account until I tried checking in the new me"
type textarea "x"
type textarea "My bad - I didn't see that account until I tried checking in the new mem"
type textarea "x"
type textarea "My bad - I didn't see that account until I tried checking in the new memb"
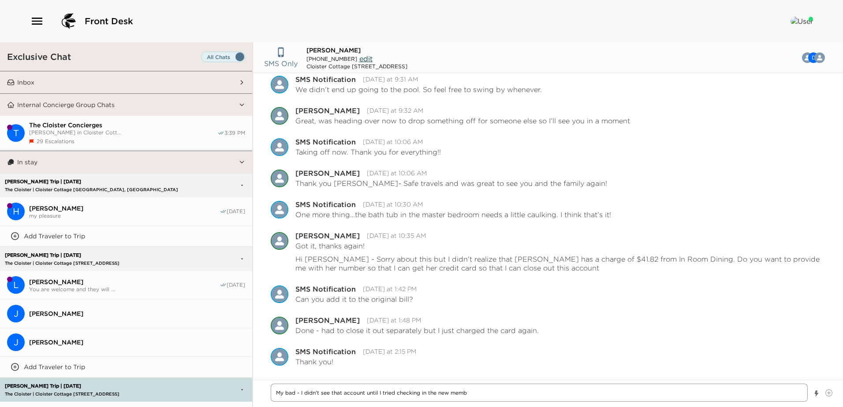
type textarea "x"
type textarea "My bad - I didn't see that account until I tried checking in the new membe"
type textarea "x"
type textarea "My bad - I didn't see that account until I tried checking in the new member"
type textarea "x"
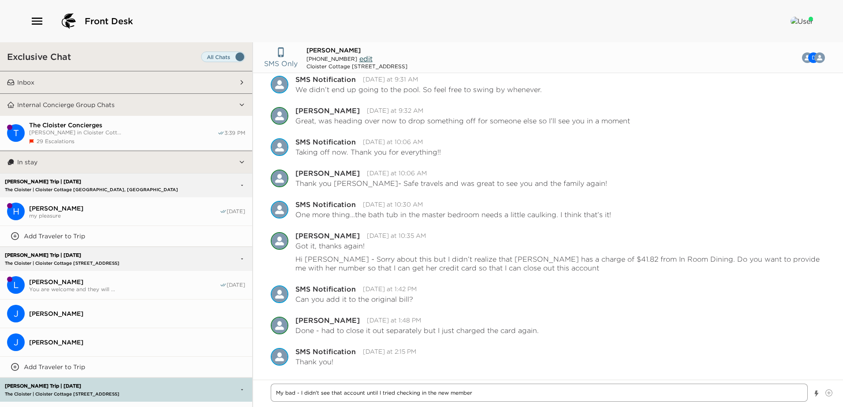
type textarea "My bad - I didn't see that account until I tried checking in the new member."
type textarea "x"
type textarea "My bad - I didn't see that account until I tried checking in the new member.."
type textarea "x"
type textarea "My bad - I didn't see that account until I tried checking in the new member..."
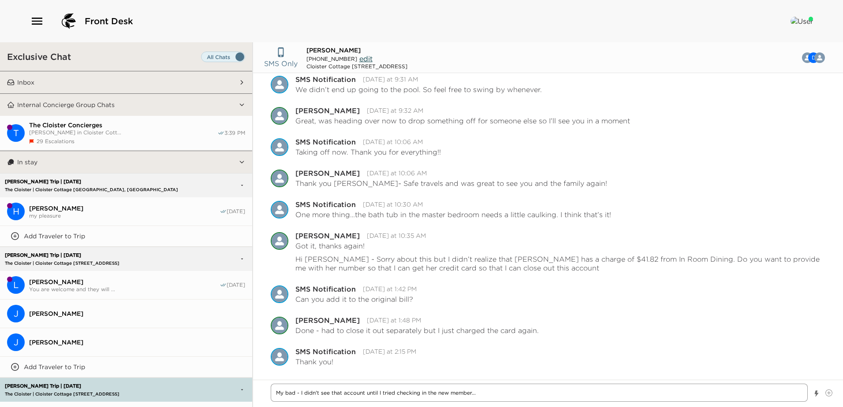
type textarea "x"
type textarea "My bad - I didn't see that account until I tried checking in the new member...."
type textarea "x"
type textarea "My bad - I didn't see that account until I tried checking in the new member...."
type textarea "x"
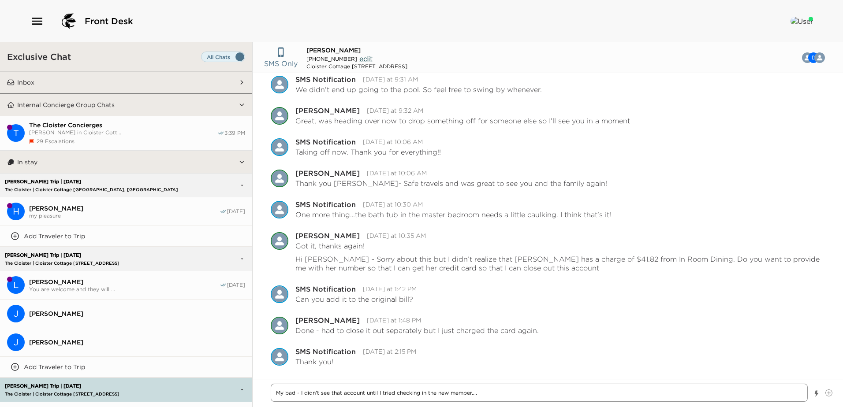
type textarea "My bad - I didn't see that account until I tried checking in the new member....…"
type textarea "x"
type textarea "My bad - I didn't see that account until I tried checking in the new member....…"
type textarea "x"
type textarea "My bad - I didn't see that account until I tried checking in the new member....…"
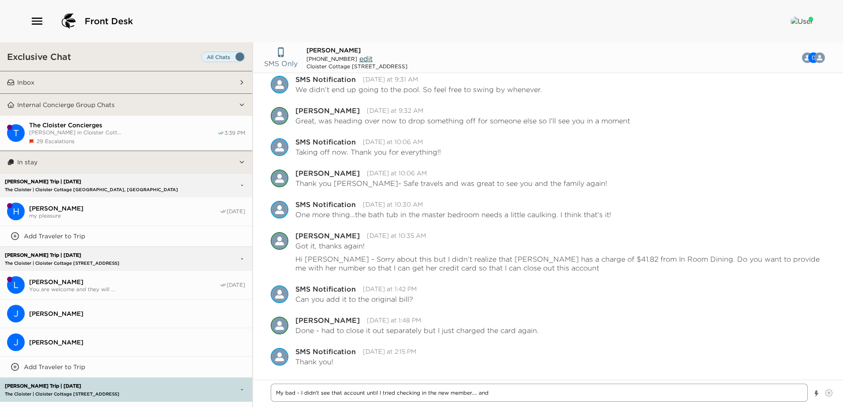
type textarea "x"
type textarea "My bad - I didn't see that account until I tried checking in the new member....…"
type textarea "x"
type textarea "My bad - I didn't see that account until I tried checking in the new member....…"
type textarea "x"
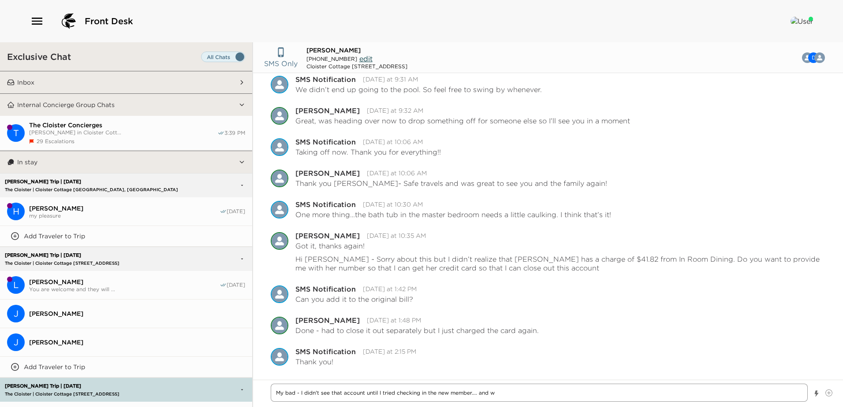
type textarea "My bad - I didn't see that account until I tried checking in the new member....…"
type textarea "x"
type textarea "My bad - I didn't see that account until I tried checking in the new member....…"
type textarea "x"
type textarea "My bad - I didn't see that account until I tried checking in the new member....…"
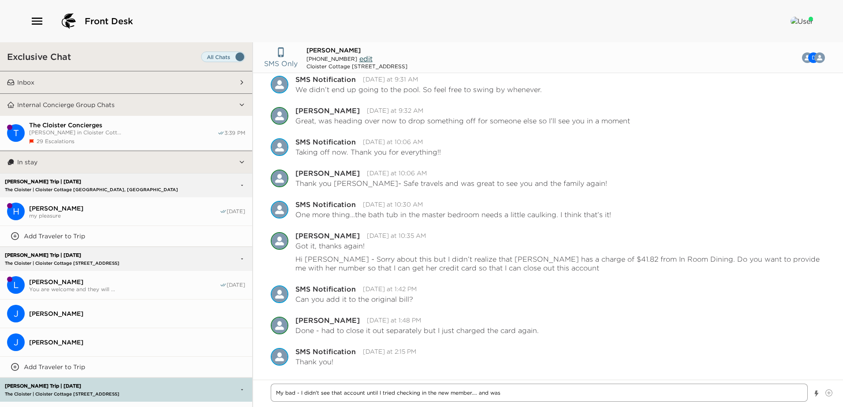
type textarea "x"
type textarea "My bad - I didn't see that account until I tried checking in the new member....…"
type textarea "x"
type textarea "My bad - I didn't see that account until I tried checking in the new member....…"
type textarea "x"
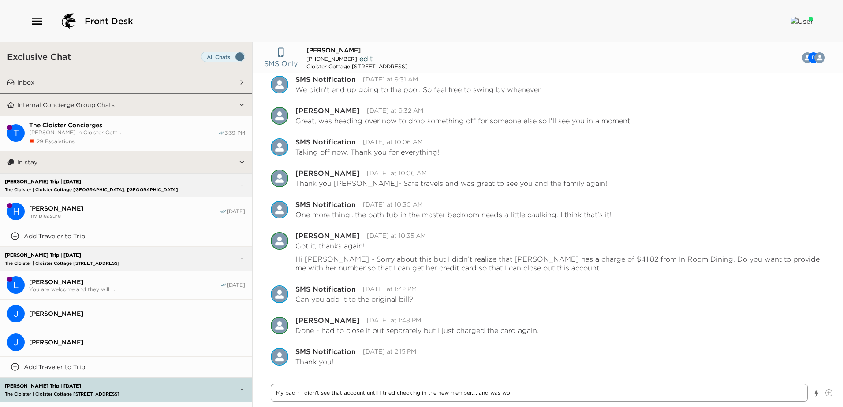
type textarea "My bad - I didn't see that account until I tried checking in the new member....…"
type textarea "x"
type textarea "My bad - I didn't see that account until I tried checking in the new member....…"
type textarea "x"
type textarea "My bad - I didn't see that account until I tried checking in the new member....…"
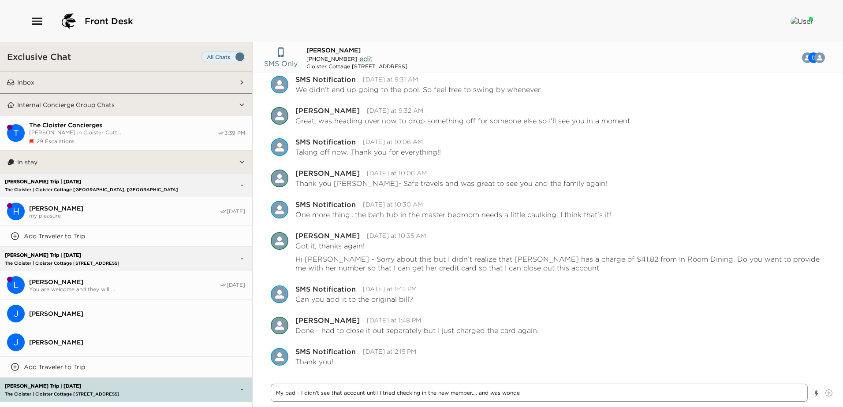
type textarea "x"
type textarea "My bad - I didn't see that account until I tried checking in the new member....…"
type textarea "x"
type textarea "My bad - I didn't see that account until I tried checking in the new member....…"
type textarea "x"
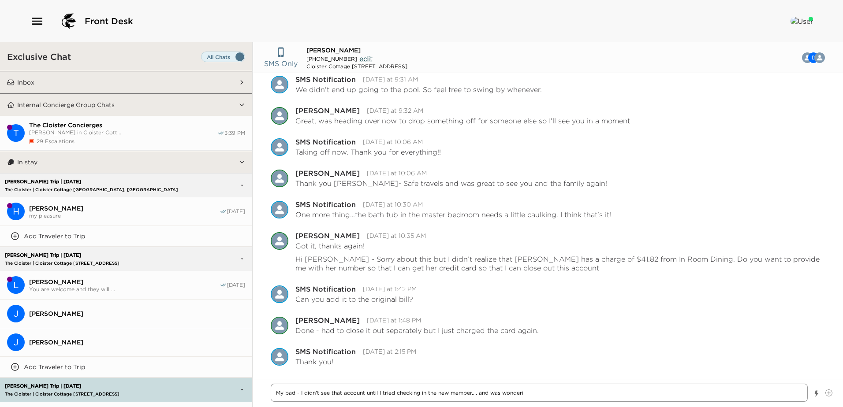
type textarea "My bad - I didn't see that account until I tried checking in the new member....…"
type textarea "x"
type textarea "My bad - I didn't see that account until I tried checking in the new member....…"
type textarea "x"
type textarea "My bad - I didn't see that account until I tried checking in the new member....…"
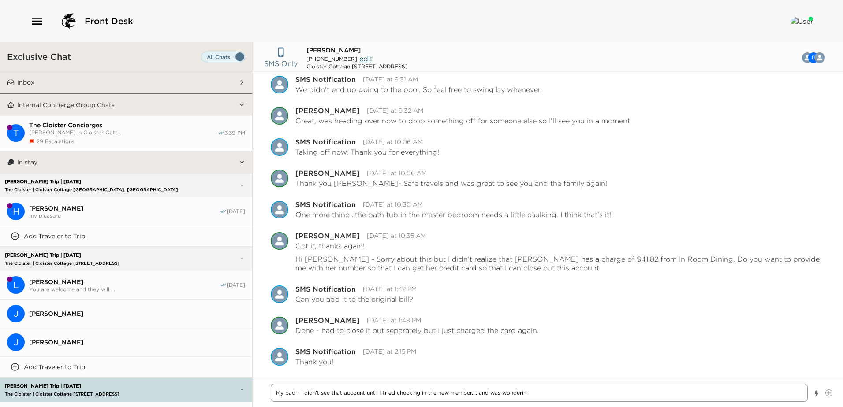
type textarea "x"
type textarea "My bad - I didn't see that account until I tried checking in the new member....…"
type textarea "x"
type textarea "My bad - I didn't see that account until I tried checking in the new member....…"
type textarea "x"
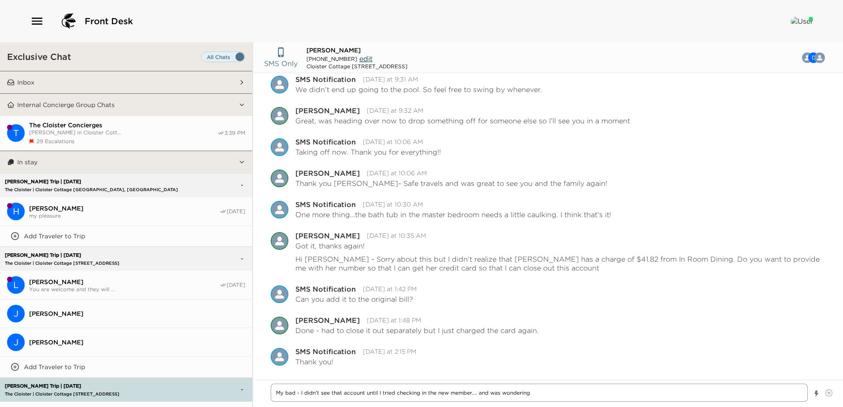
type textarea "My bad - I didn't see that account until I tried checking in the new member....…"
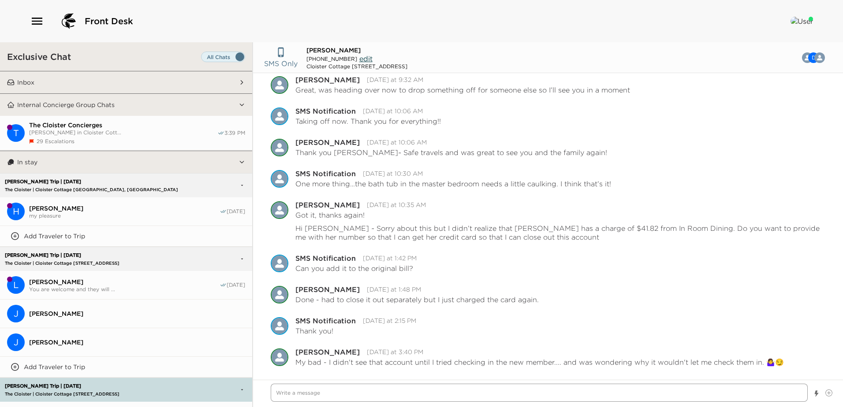
scroll to position [980, 0]
click at [100, 85] on button "Inbox 1" at bounding box center [127, 82] width 224 height 22
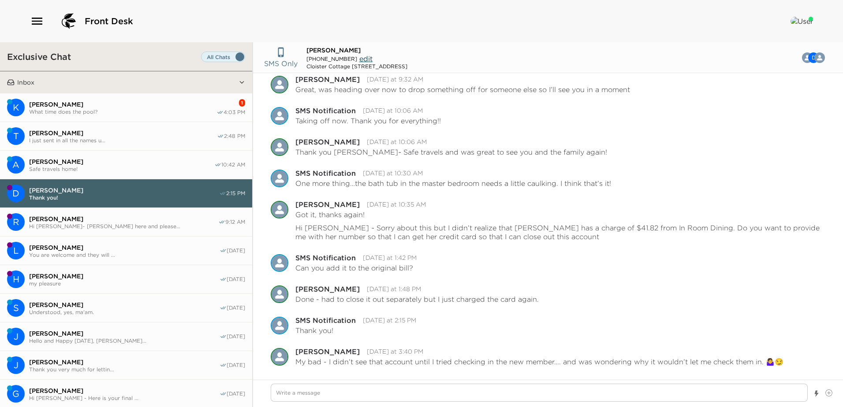
click at [109, 110] on span "What time does the pool?" at bounding box center [122, 111] width 187 height 7
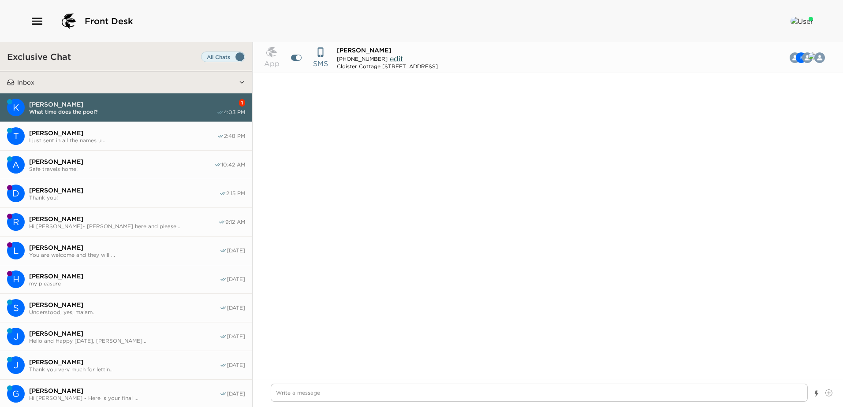
scroll to position [1006, 0]
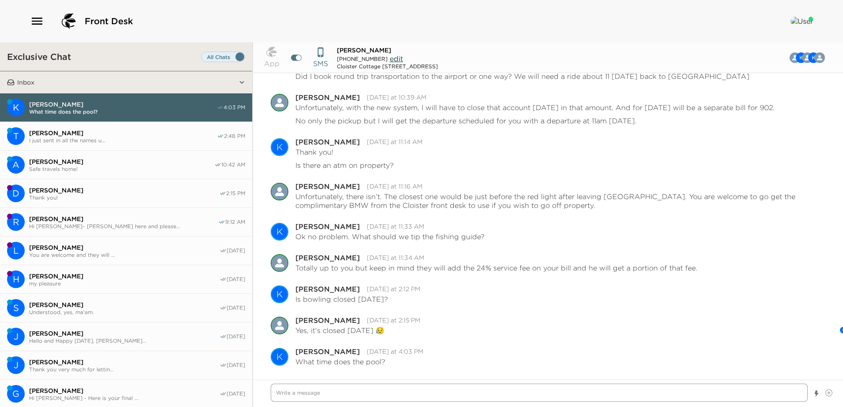
click at [282, 394] on textarea "Write a message" at bounding box center [539, 393] width 537 height 18
click at [284, 394] on textarea "Write a message" at bounding box center [539, 393] width 537 height 18
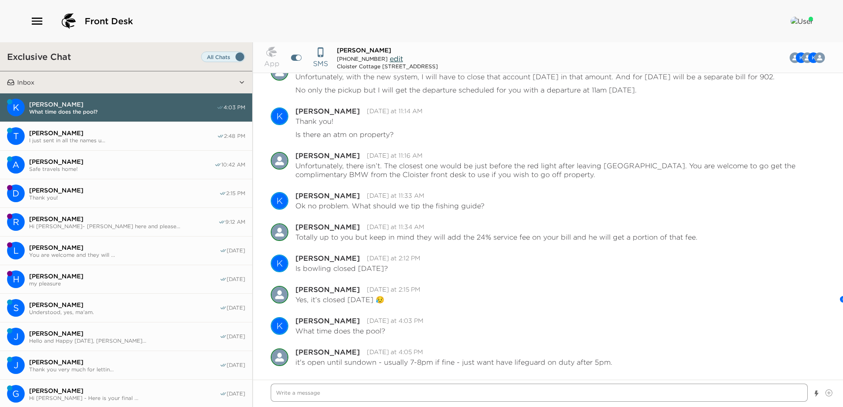
scroll to position [1038, 0]
click at [123, 78] on button "Inbox" at bounding box center [127, 82] width 224 height 22
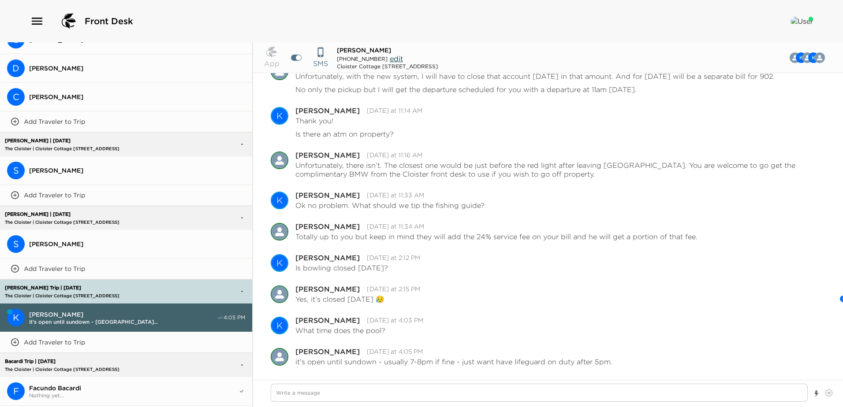
scroll to position [2091, 0]
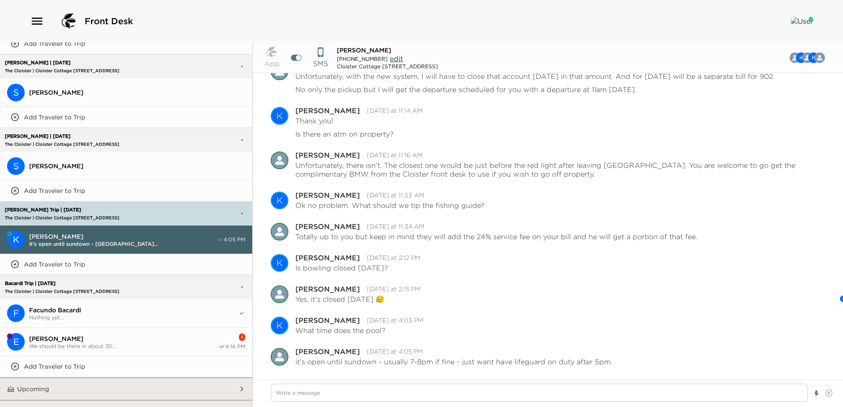
click at [117, 335] on span "[PERSON_NAME]" at bounding box center [123, 339] width 189 height 8
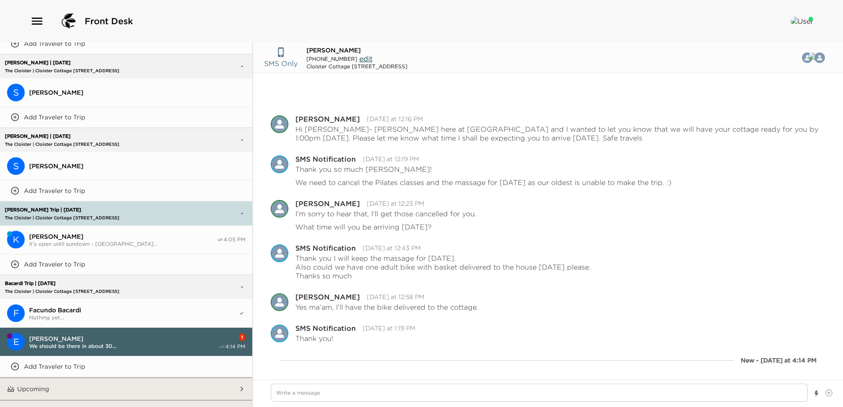
scroll to position [31, 0]
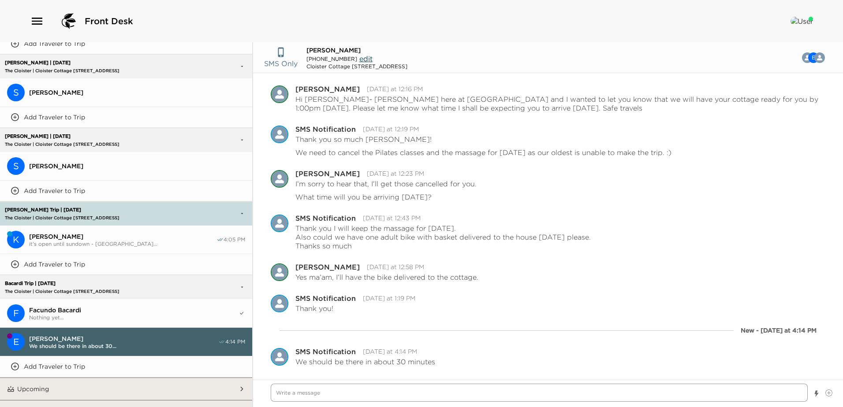
click at [290, 391] on textarea "Write a message" at bounding box center [539, 393] width 537 height 18
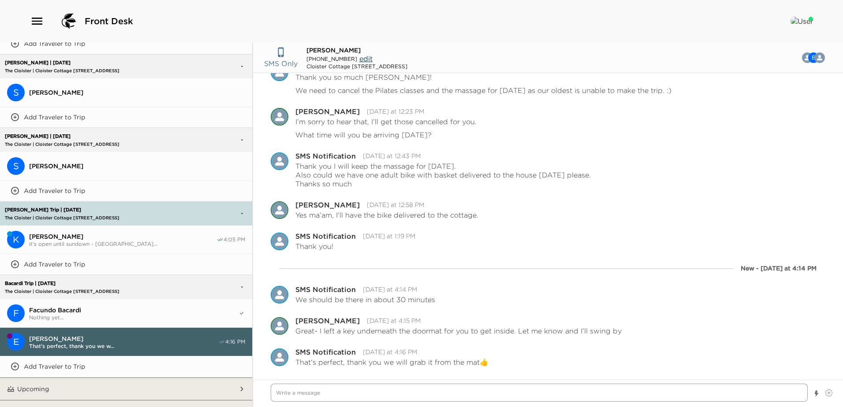
scroll to position [94, 0]
click at [281, 392] on textarea "Write a message" at bounding box center [539, 393] width 537 height 18
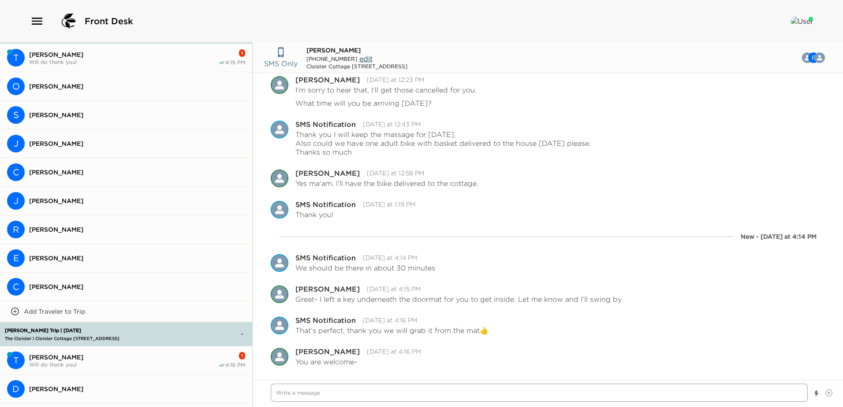
scroll to position [1738, 0]
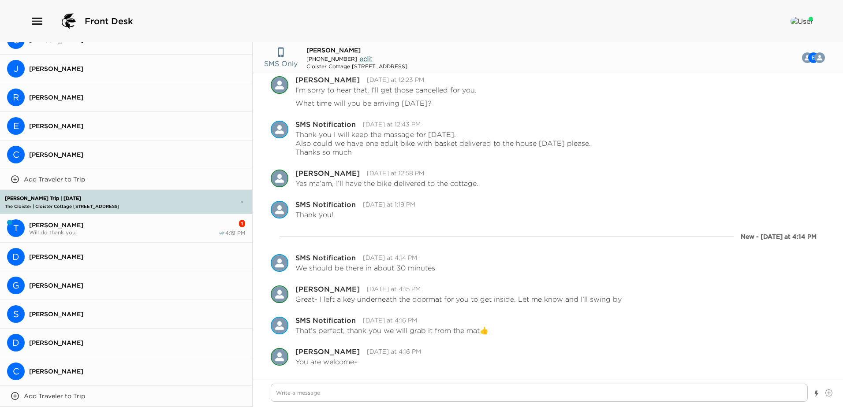
click at [114, 229] on span "Will do thank you!" at bounding box center [123, 232] width 189 height 7
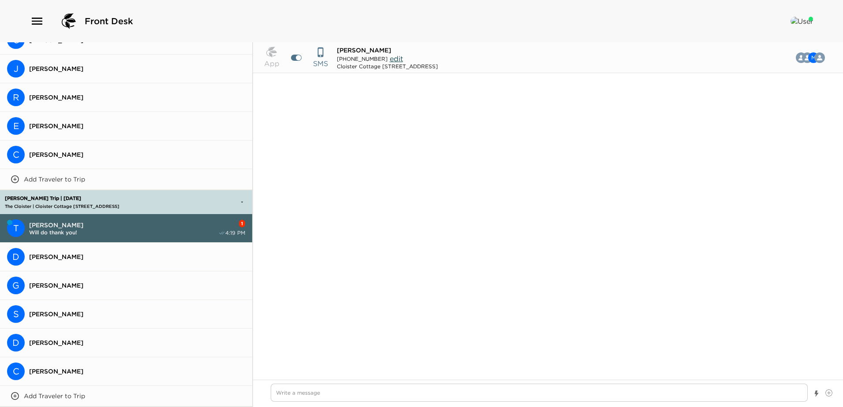
scroll to position [1091, 0]
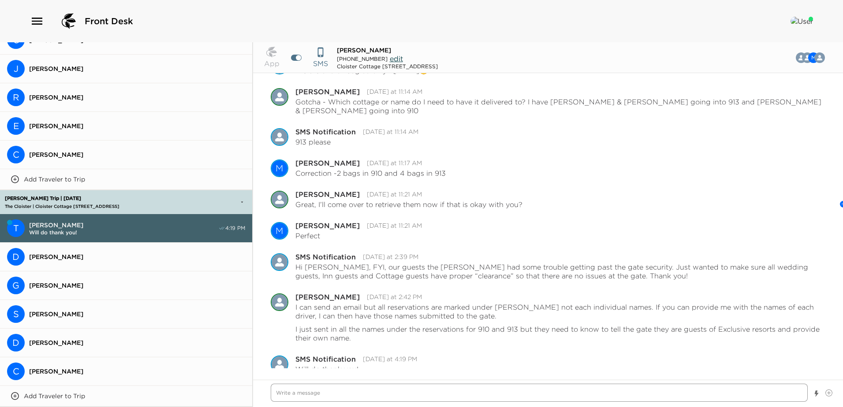
click at [280, 393] on textarea "Write a message" at bounding box center [539, 393] width 537 height 18
click at [666, 395] on textarea "btw - They have all the names from the wedding coordinator and it's just them l…" at bounding box center [539, 393] width 537 height 18
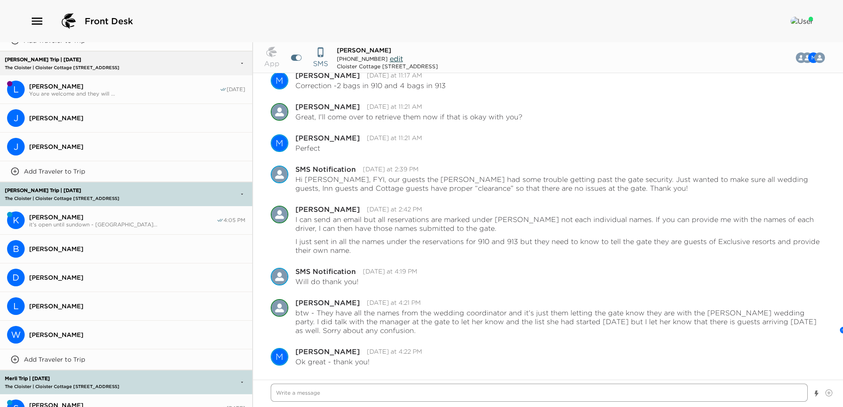
scroll to position [0, 0]
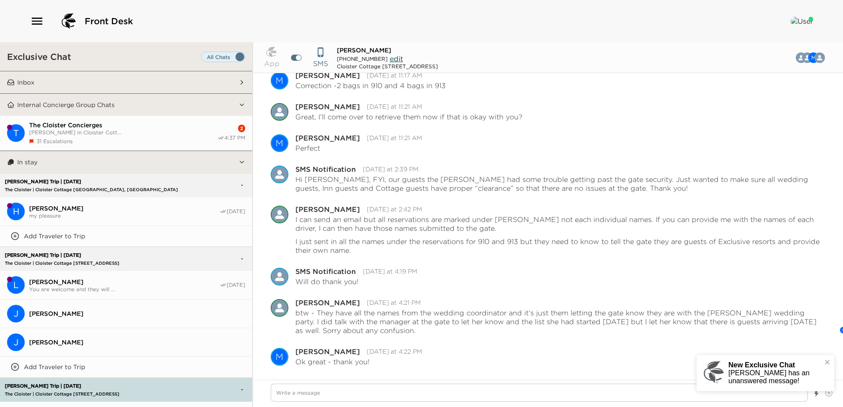
click at [138, 130] on span "[PERSON_NAME] in Cloister Cott..." at bounding box center [123, 132] width 188 height 7
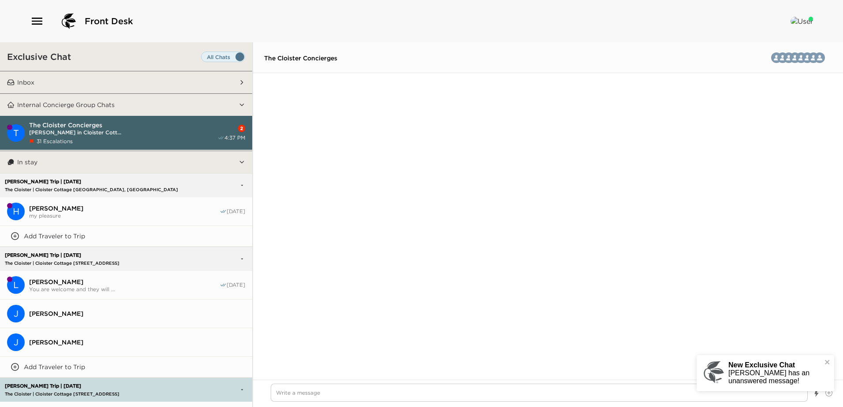
scroll to position [1481, 0]
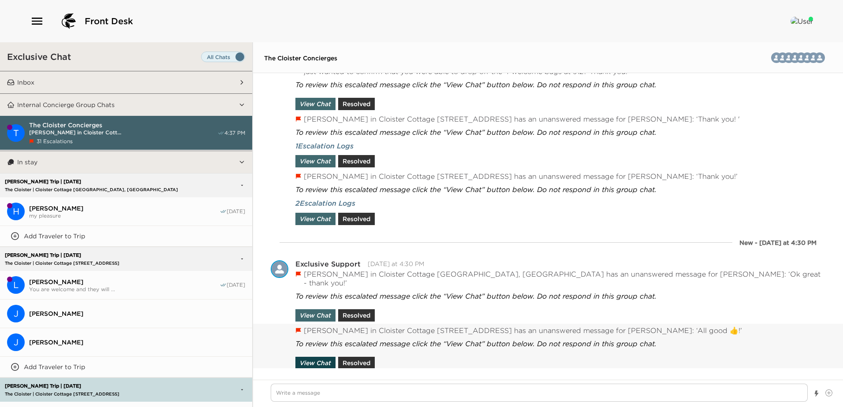
click at [316, 357] on button "View Chat" at bounding box center [315, 363] width 40 height 12
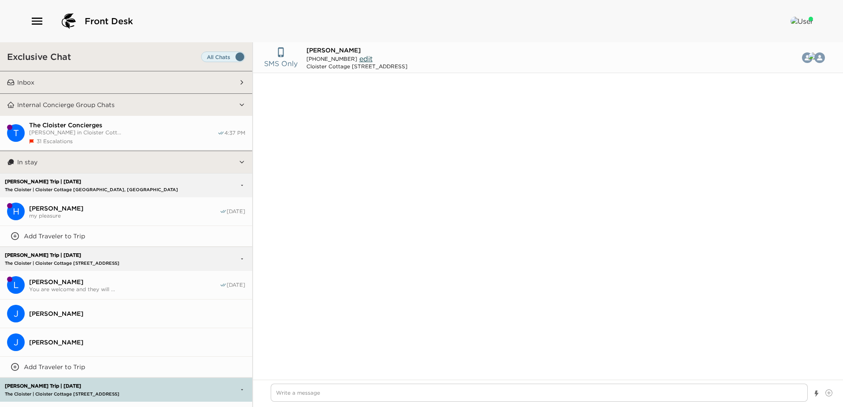
scroll to position [980, 0]
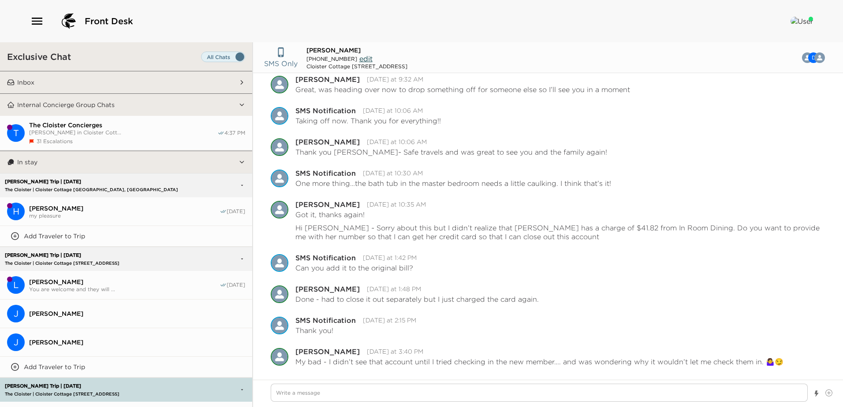
click at [146, 135] on div "The Cloister Concierges [PERSON_NAME] in Cloister Cott... 31 Escalations" at bounding box center [123, 132] width 188 height 23
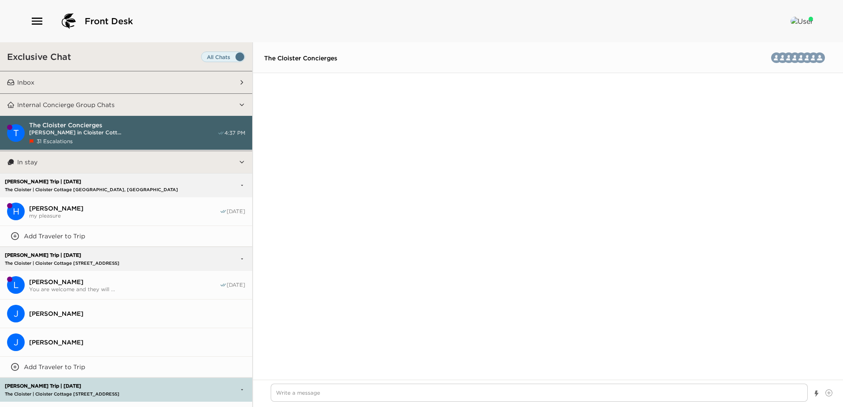
scroll to position [1737, 0]
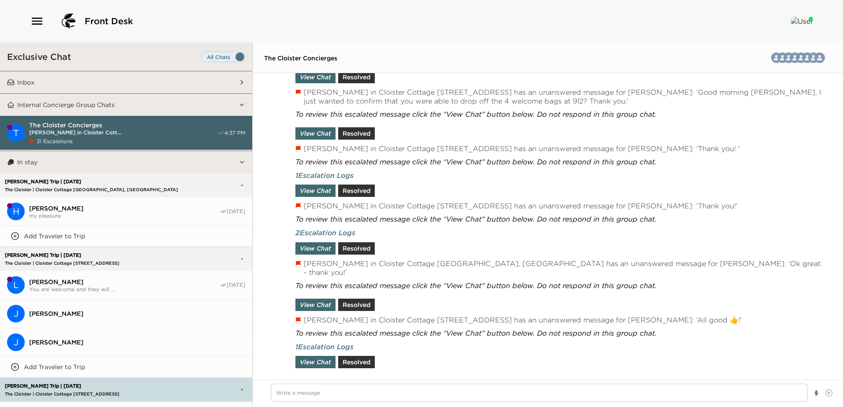
click at [137, 185] on div "[PERSON_NAME] Trip | [DATE] The Cloister | Cloister Cottage [GEOGRAPHIC_DATA], …" at bounding box center [98, 185] width 190 height 23
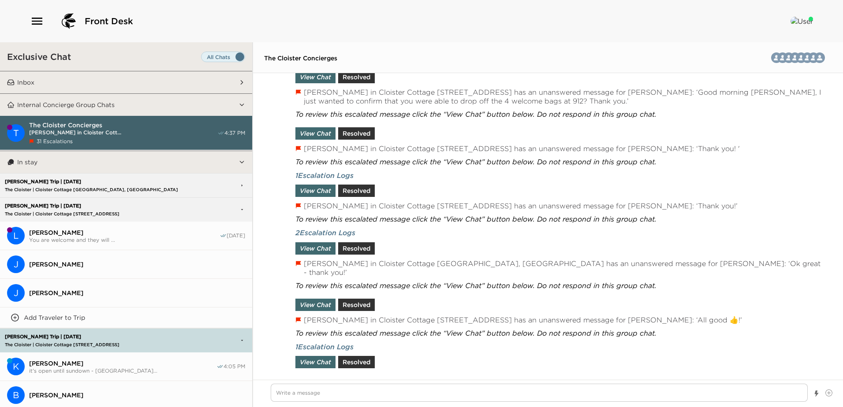
click at [137, 208] on div "[PERSON_NAME] Trip | [DATE] The Cloister | Cloister Cottage [STREET_ADDRESS]" at bounding box center [98, 209] width 190 height 23
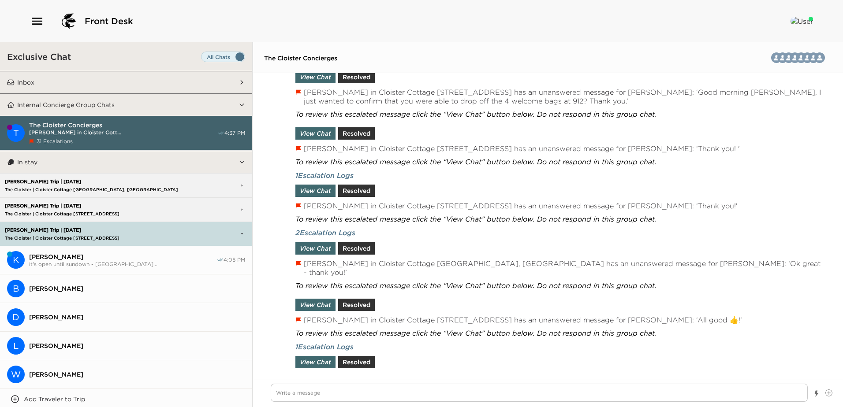
click at [139, 234] on div "[PERSON_NAME] Trip | [DATE] The Cloister | Cloister Cottage [GEOGRAPHIC_DATA], …" at bounding box center [98, 234] width 190 height 23
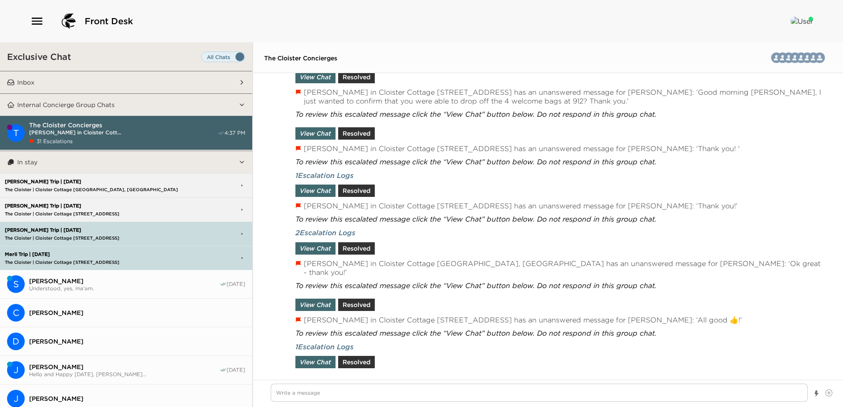
click at [132, 261] on p "The Cloister | Cloister Cottage [STREET_ADDRESS]" at bounding box center [98, 263] width 190 height 6
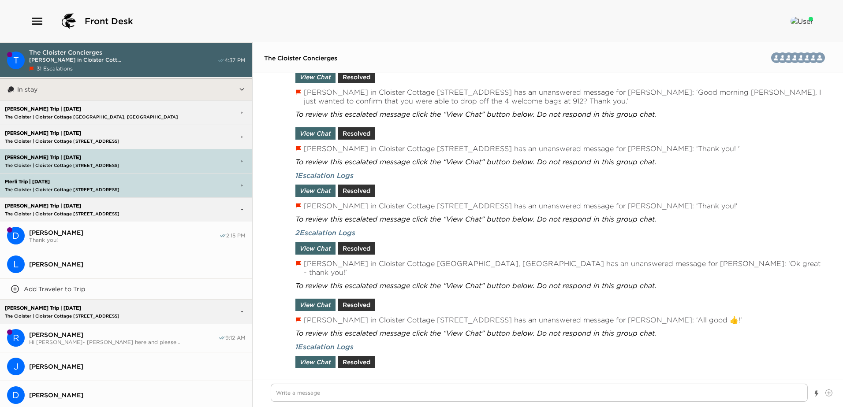
scroll to position [88, 0]
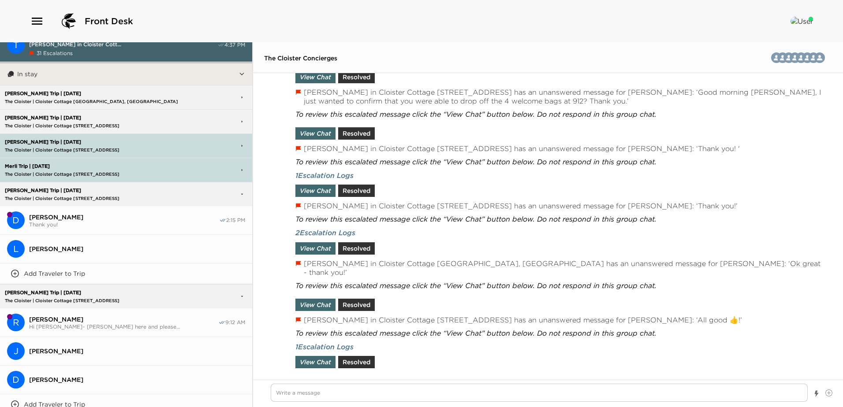
click at [130, 196] on p "The Cloister | Cloister Cottage [STREET_ADDRESS]" at bounding box center [98, 199] width 190 height 6
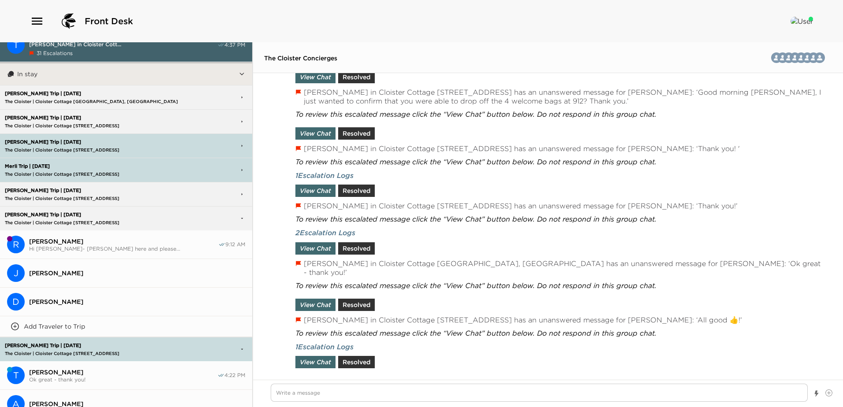
click at [133, 217] on div "[PERSON_NAME] Trip | [DATE] The Cloister | Cloister Cottage [STREET_ADDRESS]" at bounding box center [98, 218] width 190 height 23
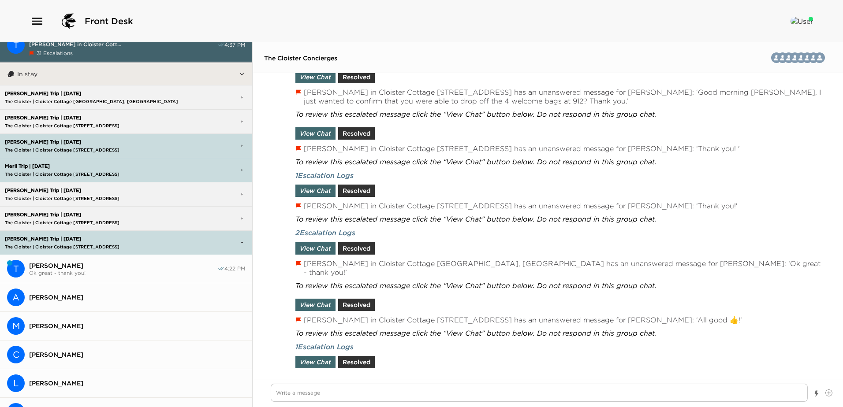
click at [134, 244] on p "The Cloister | Cloister Cottage [STREET_ADDRESS]" at bounding box center [98, 247] width 190 height 6
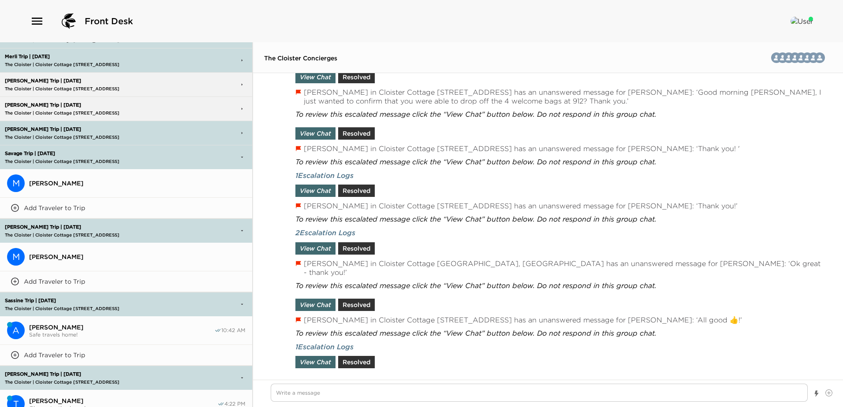
scroll to position [0, 0]
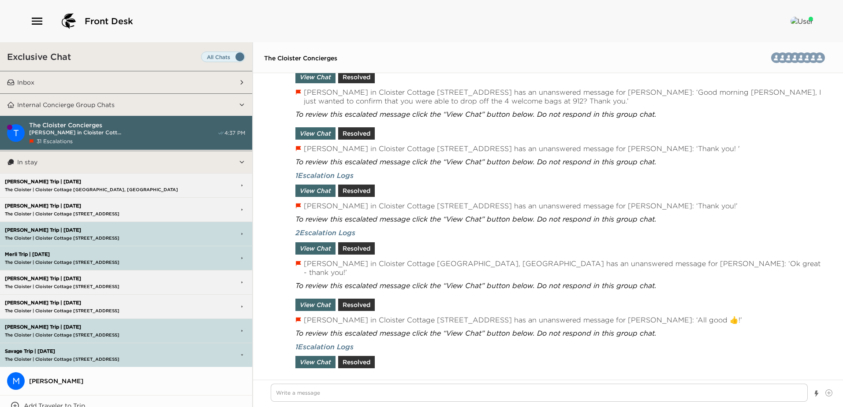
click at [57, 280] on p "[PERSON_NAME] Trip | [DATE]" at bounding box center [98, 279] width 190 height 6
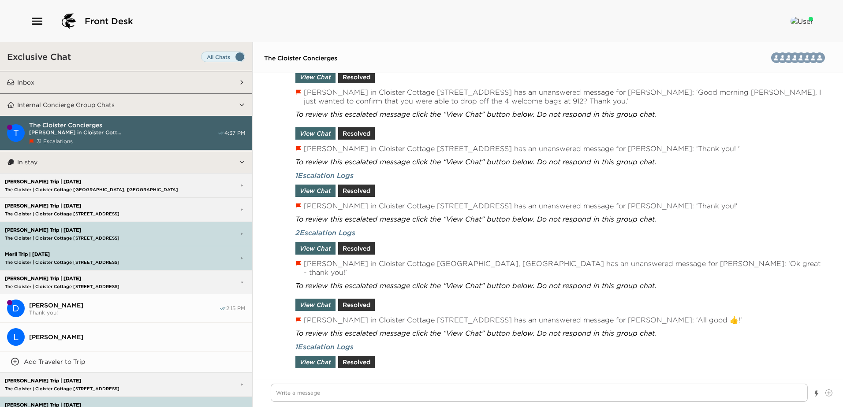
click at [61, 305] on span "[PERSON_NAME]" at bounding box center [124, 305] width 190 height 8
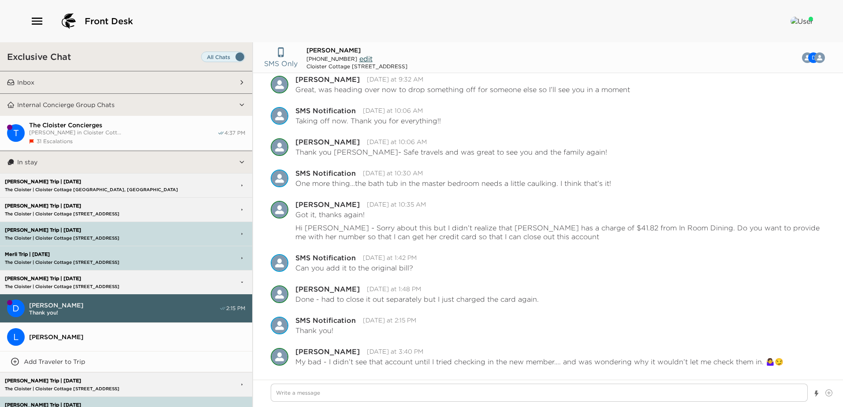
click at [78, 306] on span "[PERSON_NAME]" at bounding box center [124, 305] width 190 height 8
click at [59, 307] on span "[PERSON_NAME]" at bounding box center [124, 305] width 190 height 8
click at [11, 308] on div "D" at bounding box center [16, 309] width 18 height 18
click at [226, 305] on span "2:15 PM" at bounding box center [235, 308] width 19 height 7
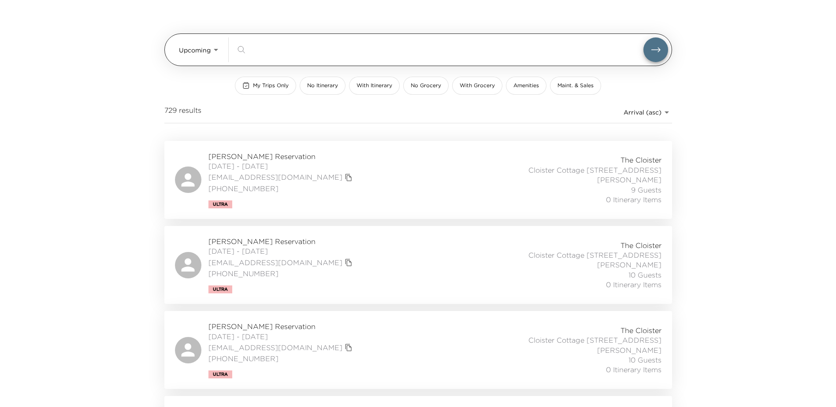
scroll to position [44, 0]
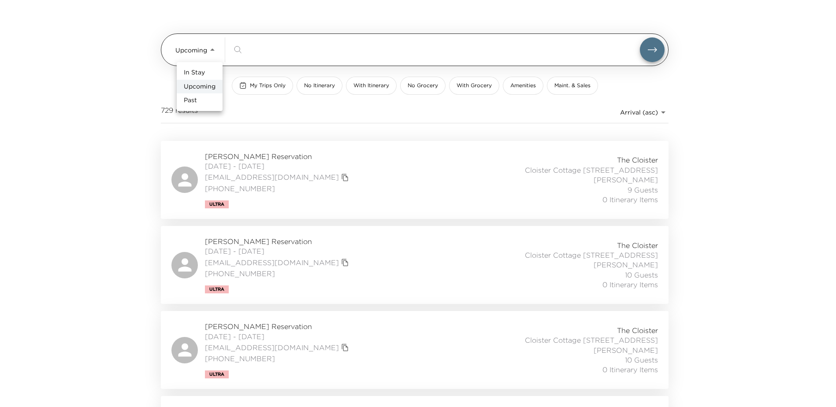
click at [216, 50] on body "Front Desk Upcoming Upcoming ​ My Trips Only No Itinerary With Itinerary No Gro…" at bounding box center [418, 159] width 836 height 407
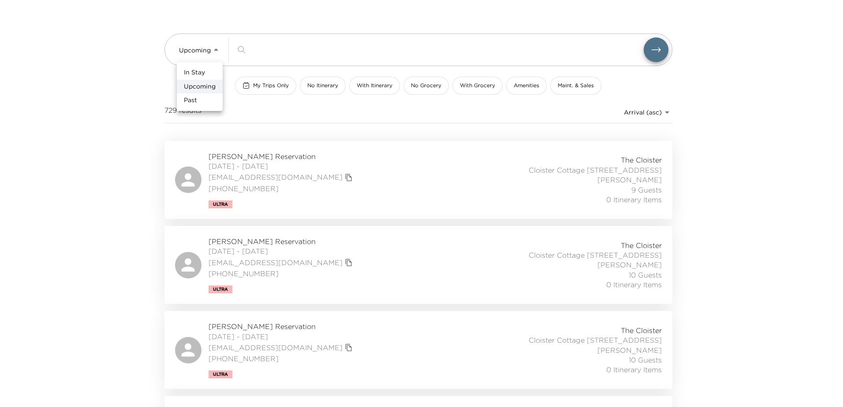
click at [196, 86] on span "Upcoming" at bounding box center [200, 86] width 32 height 9
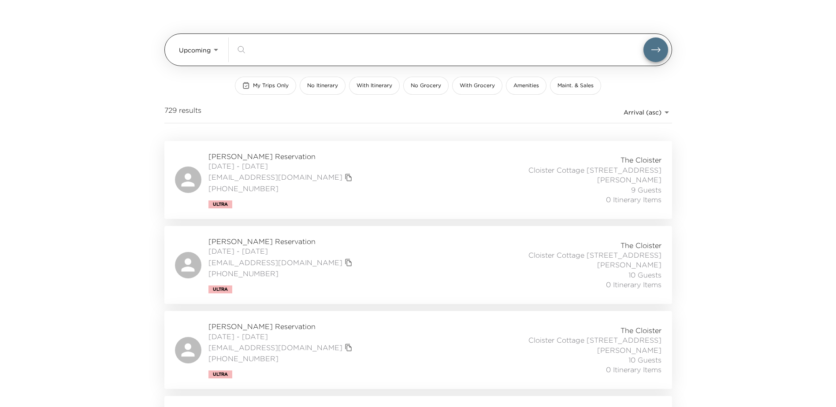
click at [303, 53] on input "search" at bounding box center [446, 50] width 394 height 10
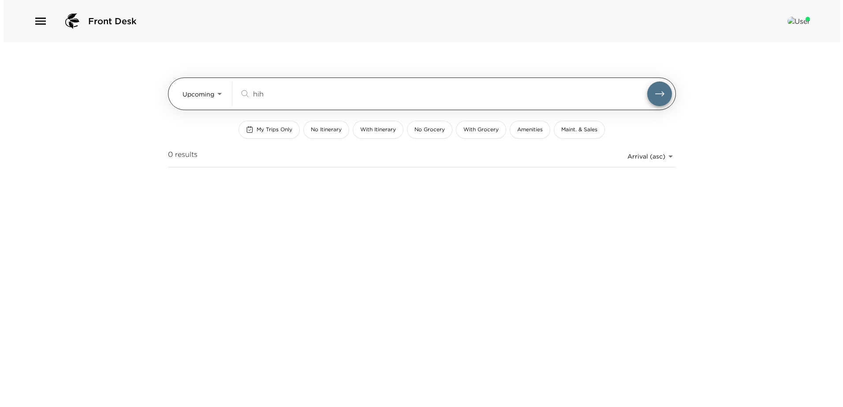
scroll to position [0, 0]
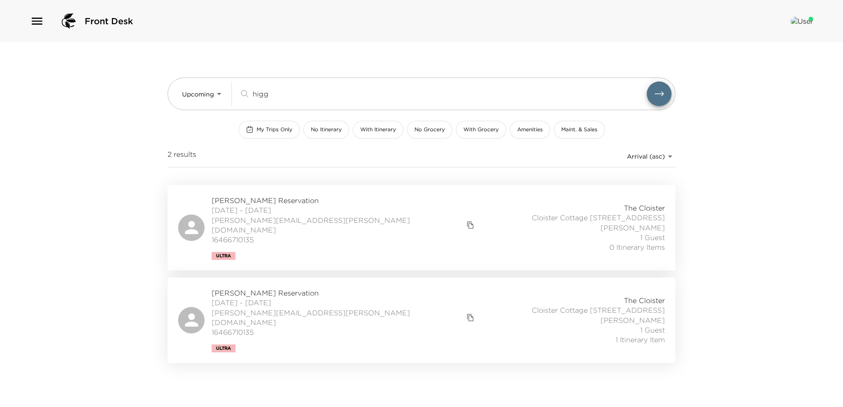
type input "higg"
